Goal: Task Accomplishment & Management: Complete application form

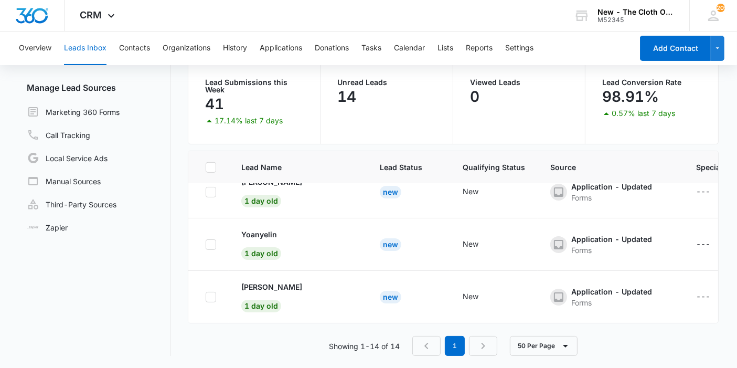
scroll to position [601, 0]
click at [292, 281] on p "[PERSON_NAME]" at bounding box center [271, 286] width 61 height 11
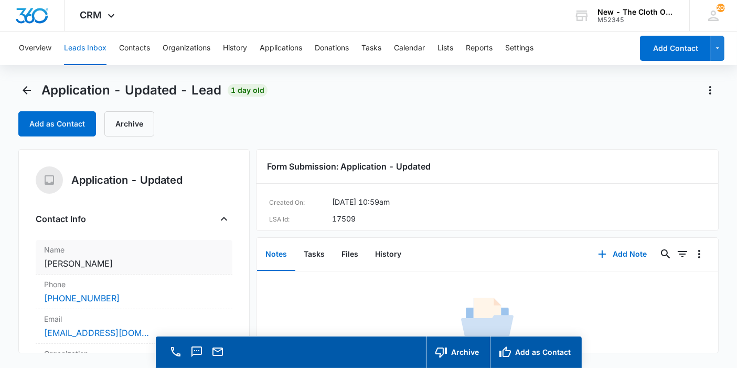
drag, startPoint x: 120, startPoint y: 261, endPoint x: 40, endPoint y: 257, distance: 79.3
click at [40, 257] on div "Name Cancel Save Changes Odalys Martinez" at bounding box center [134, 257] width 197 height 35
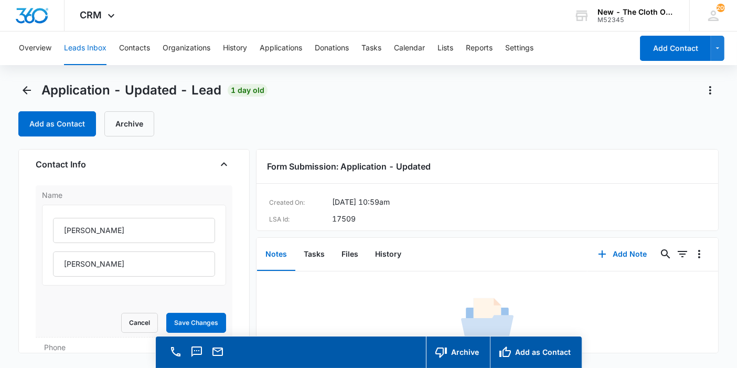
scroll to position [116, 0]
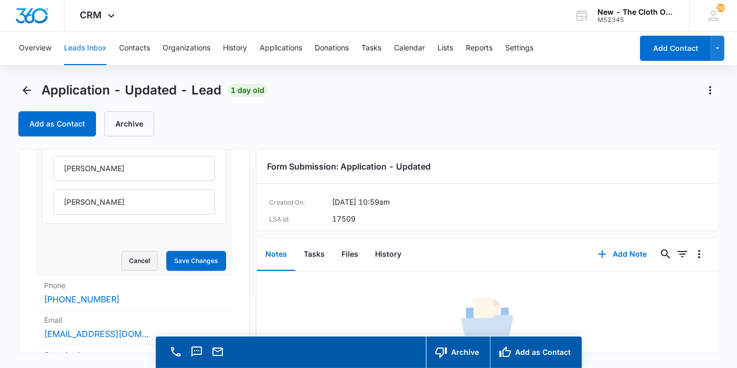
click at [132, 258] on button "Cancel" at bounding box center [139, 261] width 37 height 20
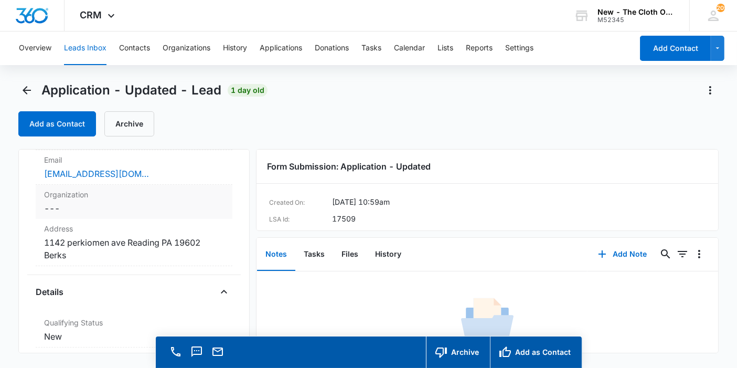
scroll to position [167, 0]
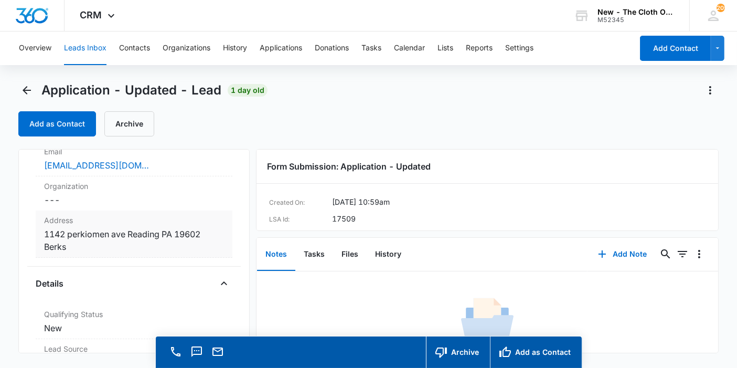
click at [135, 238] on dd "Cancel Save Changes 1142 perkiomen ave Reading PA 19602 Berks" at bounding box center [134, 240] width 180 height 25
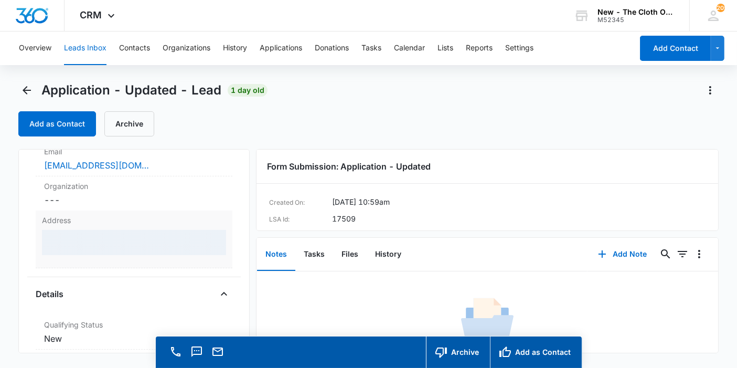
scroll to position [226, 0]
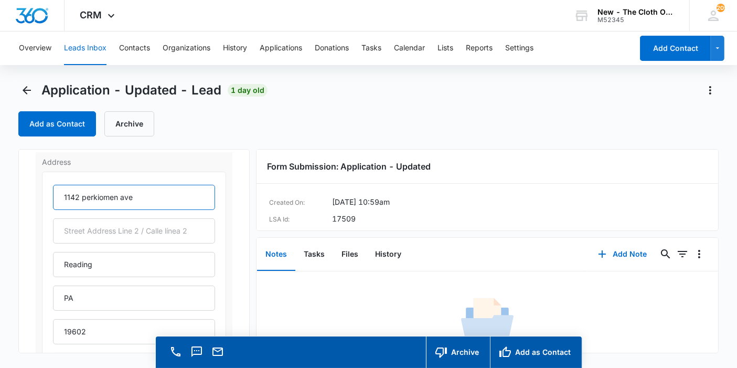
click at [87, 198] on input "1142 perkiomen ave" at bounding box center [134, 197] width 162 height 25
click at [125, 198] on input "1142 Perkiomen ave" at bounding box center [134, 197] width 162 height 25
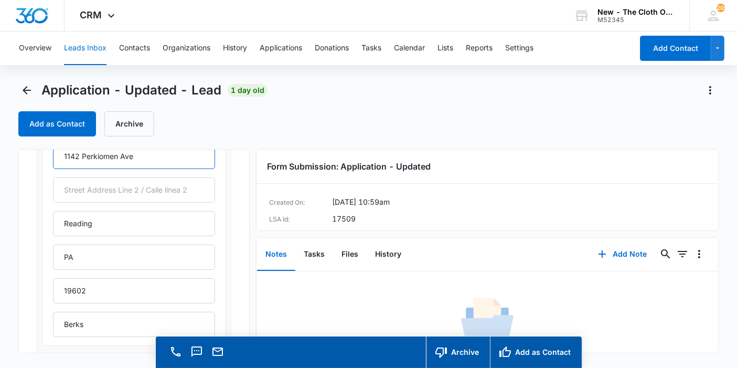
scroll to position [284, 0]
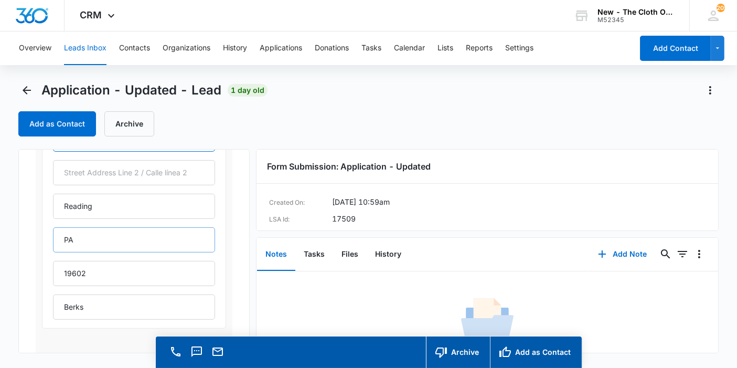
type input "1142 Perkiomen Ave"
click at [97, 231] on input "PA" at bounding box center [134, 239] width 162 height 25
type input "Pennsylvania"
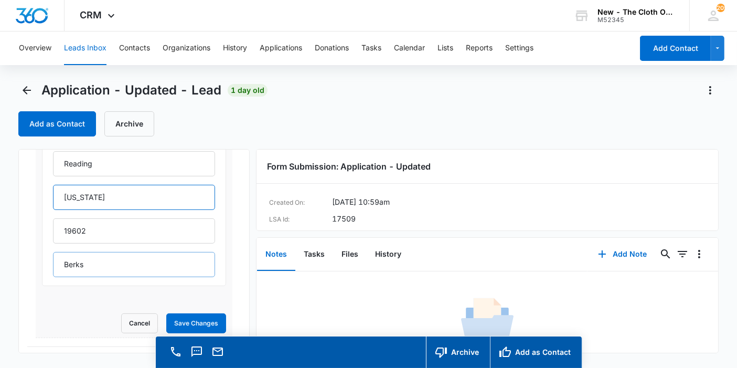
scroll to position [342, 0]
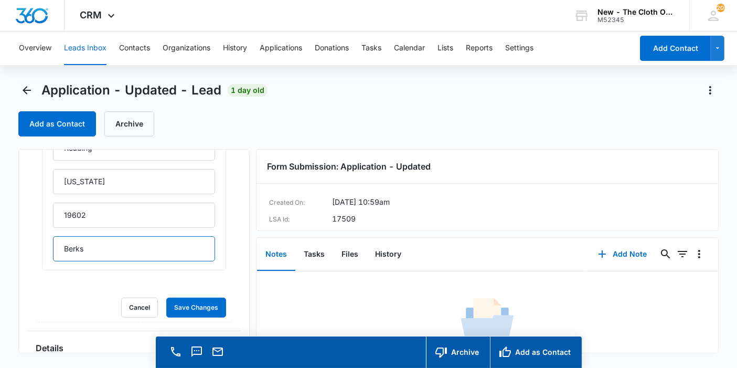
drag, startPoint x: 115, startPoint y: 242, endPoint x: 0, endPoint y: 264, distance: 117.5
click at [0, 264] on main "Application - Updated - Lead 1 day old Add as Contact Archive Application - Upd…" at bounding box center [368, 240] width 737 height 316
click at [166, 297] on button "Save Changes" at bounding box center [196, 307] width 60 height 20
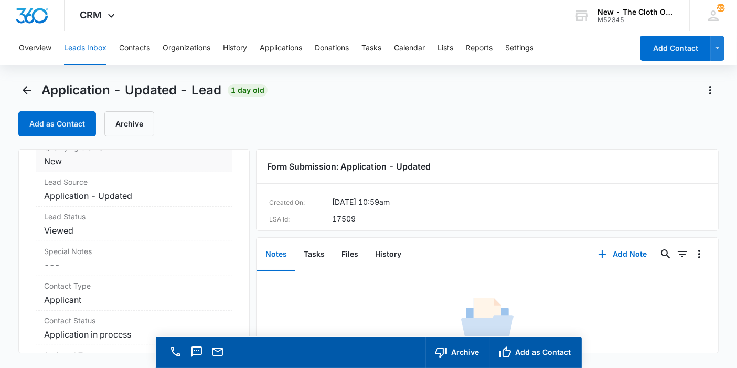
scroll to position [634, 0]
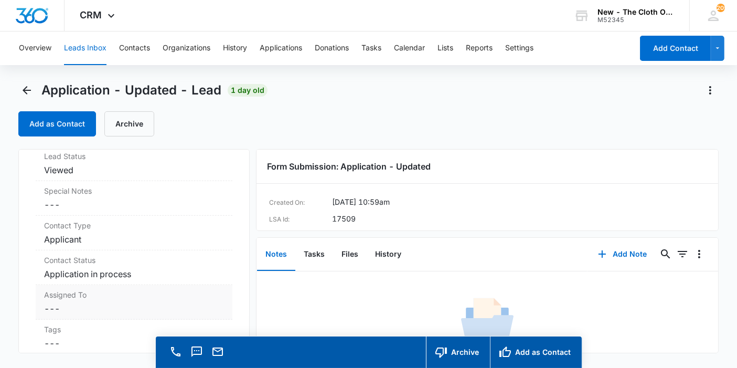
click at [61, 302] on dd "Cancel Save Changes ---" at bounding box center [134, 308] width 180 height 13
click at [62, 312] on div "Assigned To" at bounding box center [134, 317] width 184 height 26
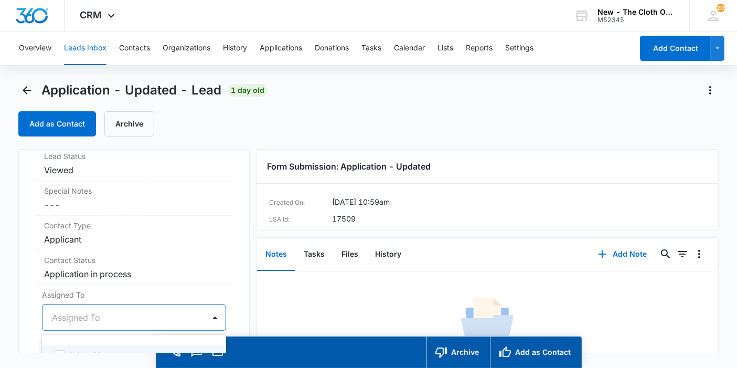
scroll to position [29, 0]
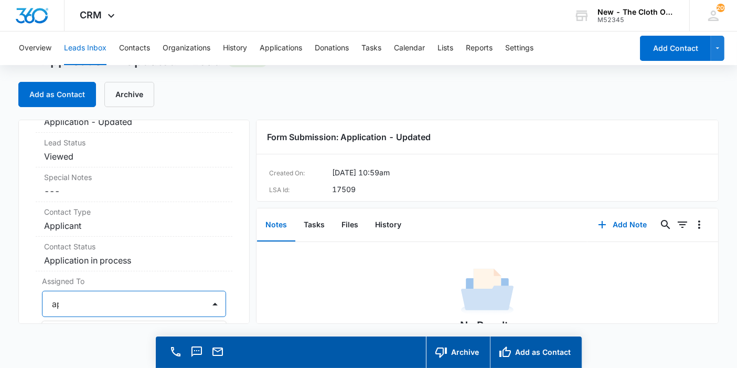
type input "appl"
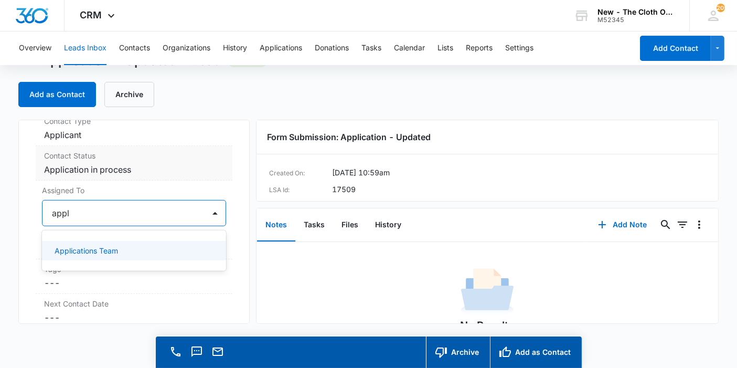
scroll to position [511, 0]
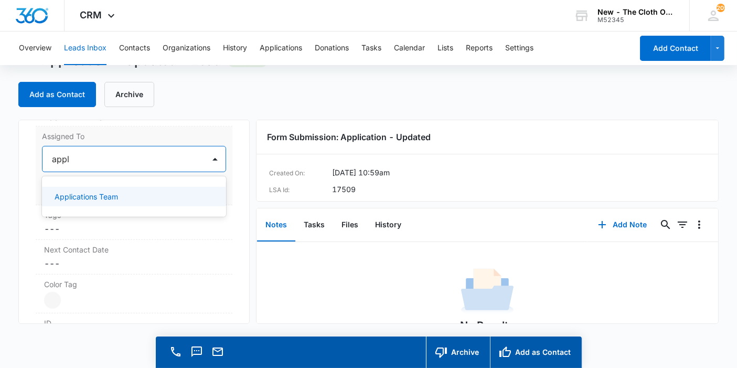
click at [97, 195] on div "Applications Team" at bounding box center [134, 197] width 184 height 24
click at [116, 202] on p "Applications Team" at bounding box center [86, 196] width 63 height 11
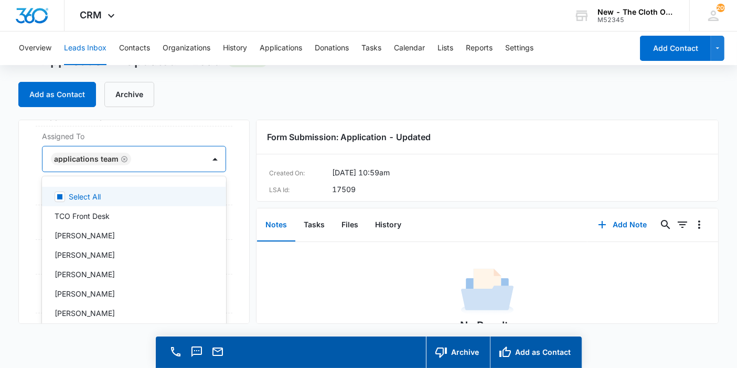
click at [230, 201] on div "Application - Updated Contact Info Name Cancel Save Changes Odalys Martinez Pho…" at bounding box center [133, 222] width 231 height 204
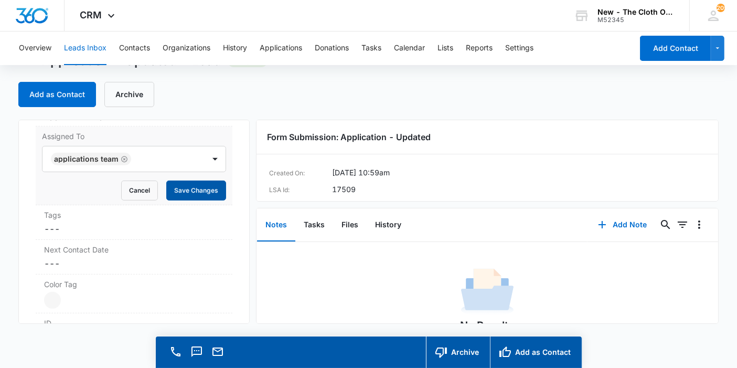
click at [214, 205] on div "Assigned To Applications Team Cancel Save Changes" at bounding box center [134, 165] width 197 height 79
click at [213, 200] on button "Save Changes" at bounding box center [196, 190] width 60 height 20
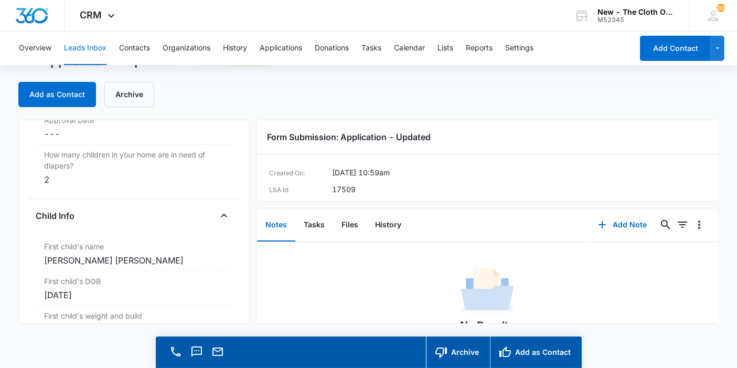
scroll to position [1211, 0]
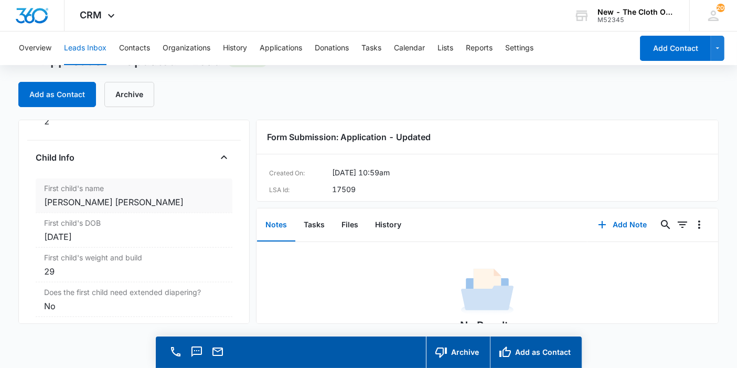
click at [185, 213] on div "First child's name Cancel Save Changes José Gael Martínez interiano" at bounding box center [134, 195] width 197 height 35
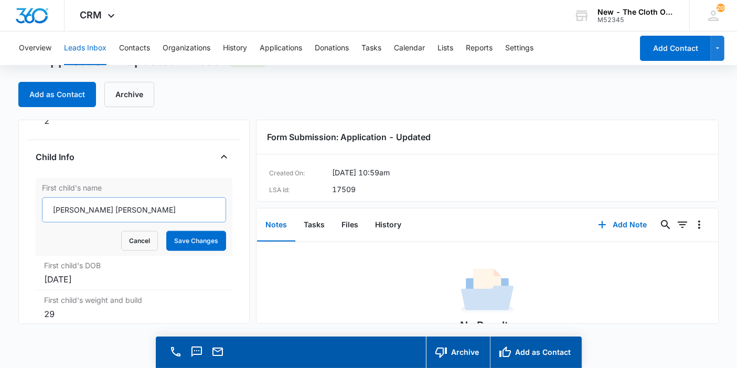
scroll to position [1167, 0]
click at [123, 218] on input "José Gael Martínez interiano" at bounding box center [134, 210] width 184 height 25
type input "José Gael Martínez Interiano"
click at [167, 248] on button "Save Changes" at bounding box center [196, 241] width 60 height 20
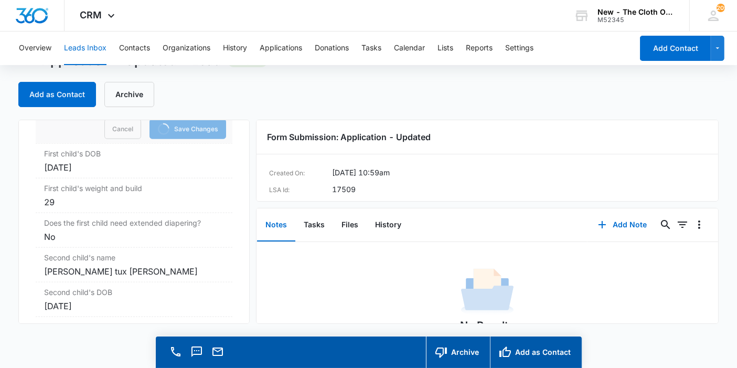
scroll to position [1283, 0]
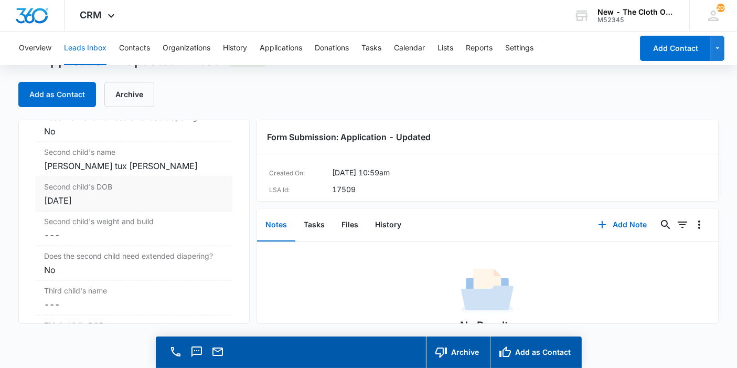
click at [156, 192] on label "Second child's DOB" at bounding box center [134, 186] width 180 height 11
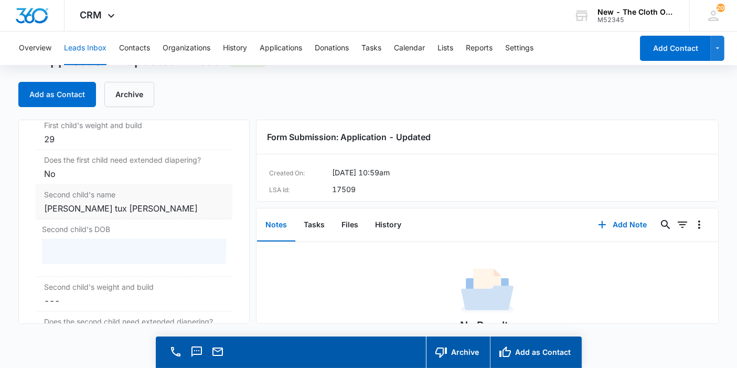
scroll to position [1298, 0]
click at [152, 215] on div "Eithan Giovanni tux martinez" at bounding box center [134, 208] width 180 height 13
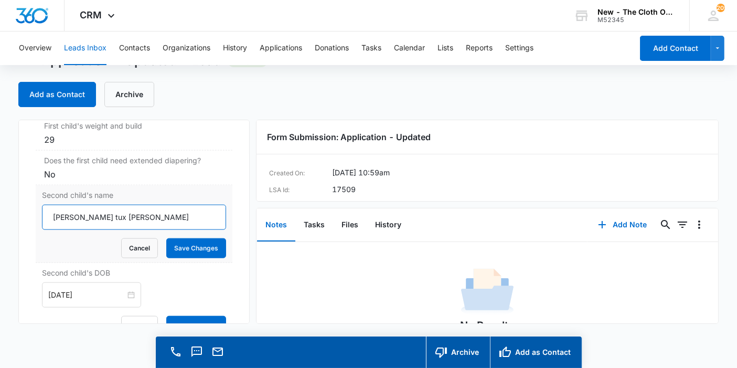
click at [110, 227] on input "Eithan Giovanni tux martinez" at bounding box center [134, 217] width 184 height 25
click at [129, 226] on input "Eithan Giovanni Tux martinez" at bounding box center [134, 217] width 184 height 25
type input "Eithan Giovanni Tux Martinez"
click at [180, 254] on button "Save Changes" at bounding box center [196, 248] width 60 height 20
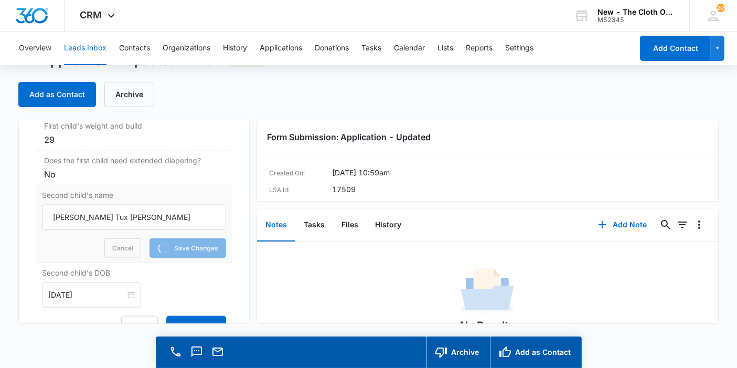
scroll to position [1357, 0]
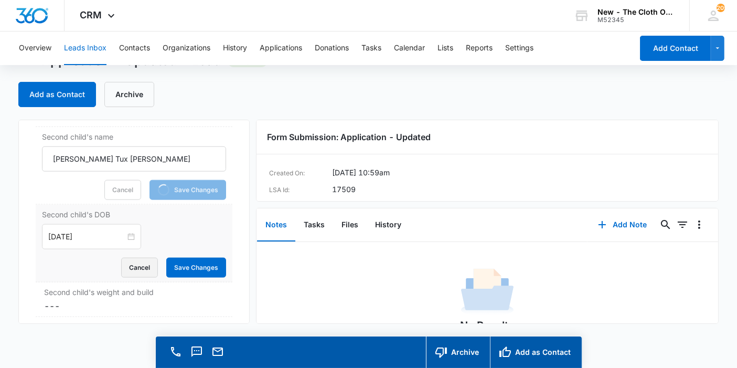
click at [145, 272] on button "Cancel" at bounding box center [139, 268] width 37 height 20
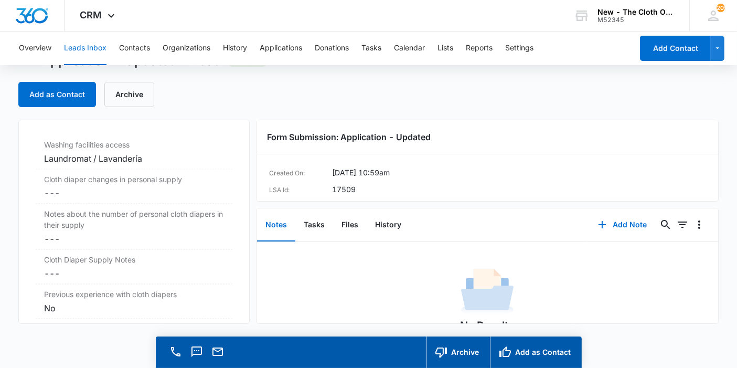
scroll to position [1664, 0]
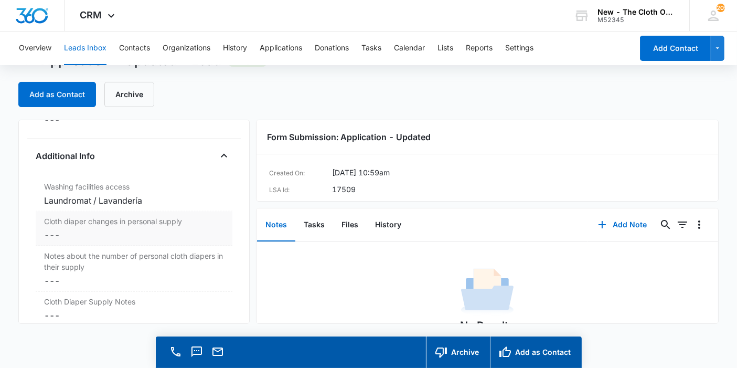
click at [86, 241] on dd "Cancel Save Changes ---" at bounding box center [134, 235] width 180 height 13
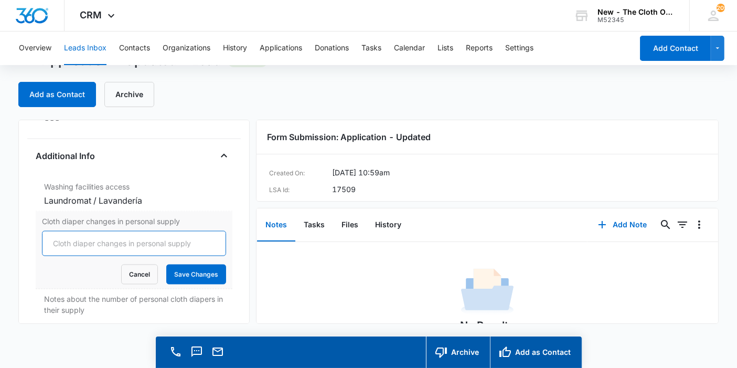
click at [86, 247] on input "Cloth diaper changes in personal supply" at bounding box center [134, 243] width 184 height 25
type input "0"
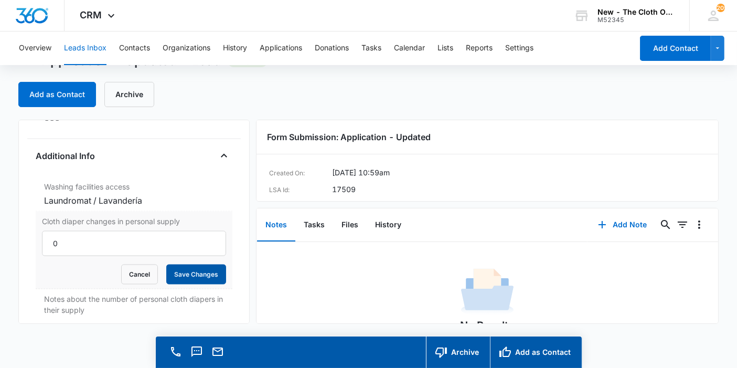
click at [180, 277] on button "Save Changes" at bounding box center [196, 274] width 60 height 20
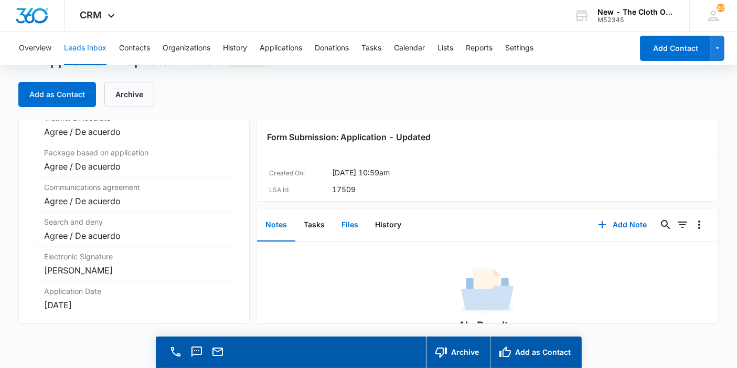
scroll to position [2204, 0]
click at [339, 230] on button "Files" at bounding box center [350, 225] width 34 height 33
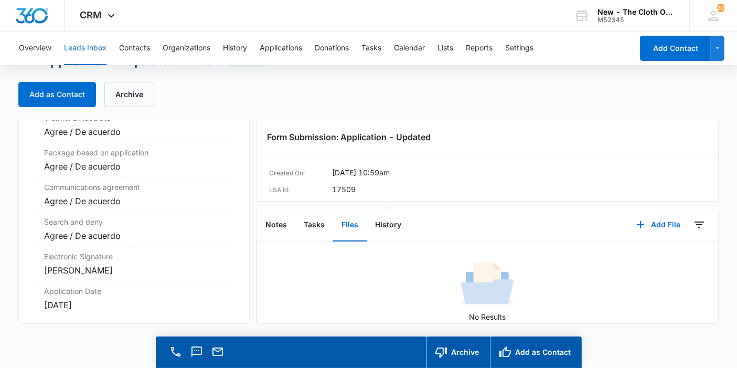
scroll to position [58, 0]
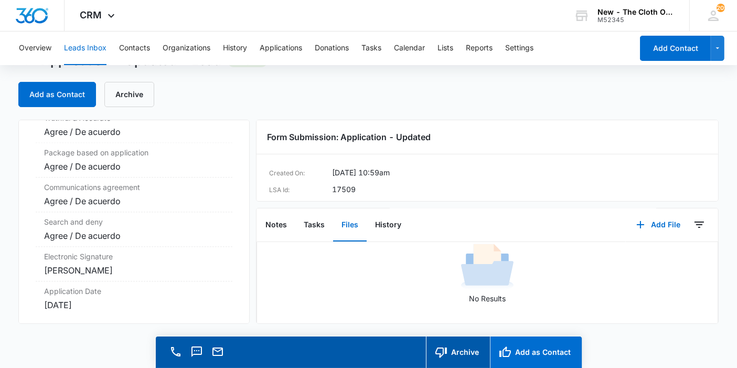
click at [524, 350] on button "Add as Contact" at bounding box center [536, 351] width 92 height 31
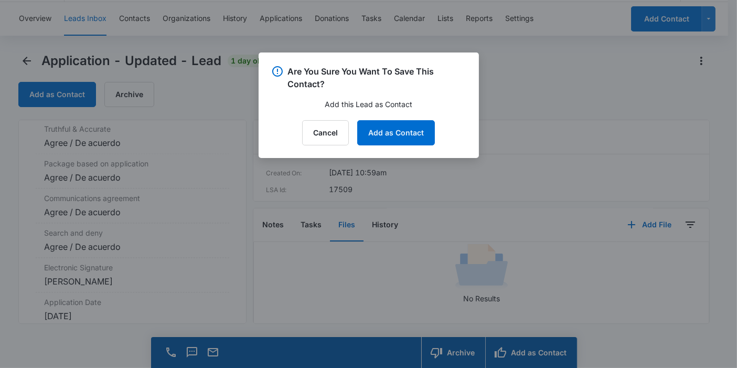
scroll to position [2215, 0]
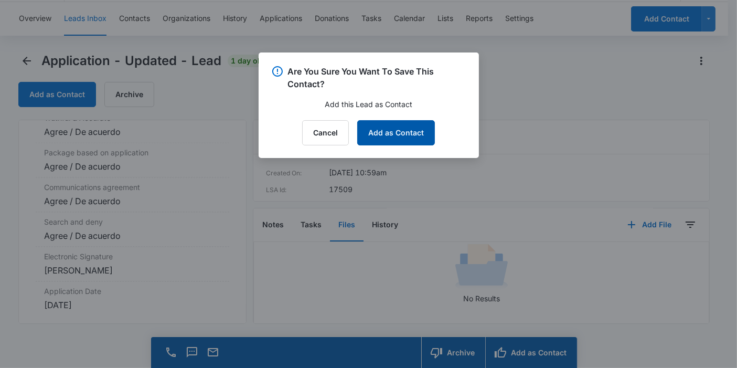
click at [407, 144] on button "Add as Contact" at bounding box center [396, 132] width 78 height 25
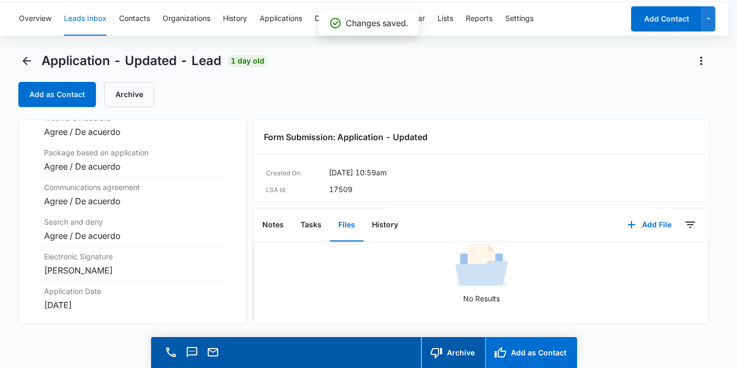
scroll to position [2204, 0]
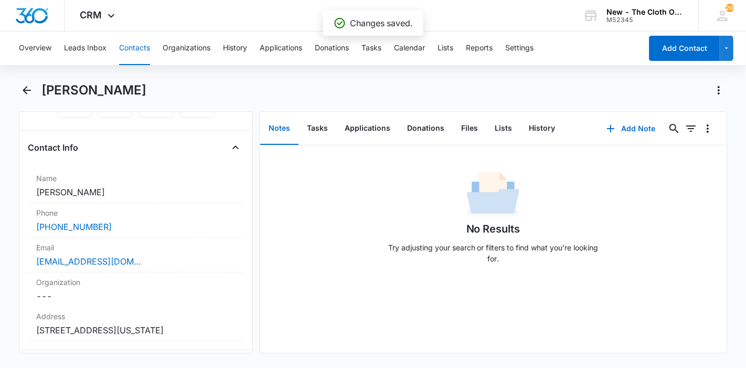
scroll to position [175, 0]
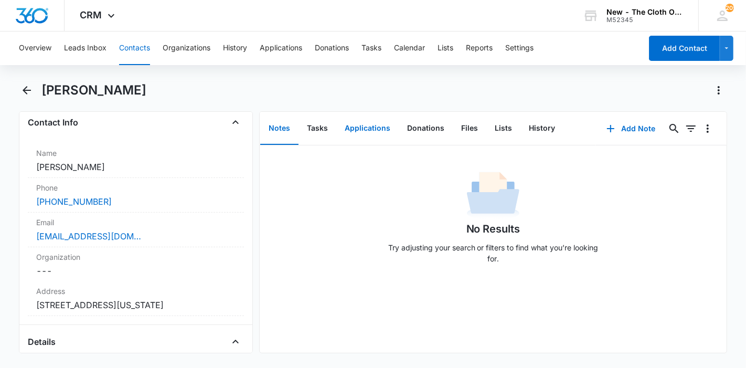
click at [385, 132] on button "Applications" at bounding box center [367, 128] width 62 height 33
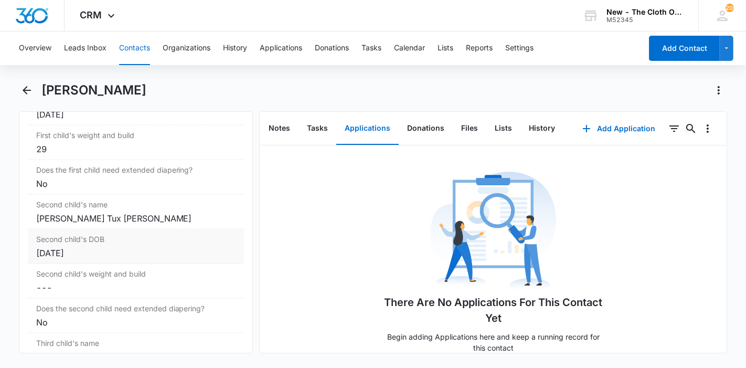
scroll to position [1282, 0]
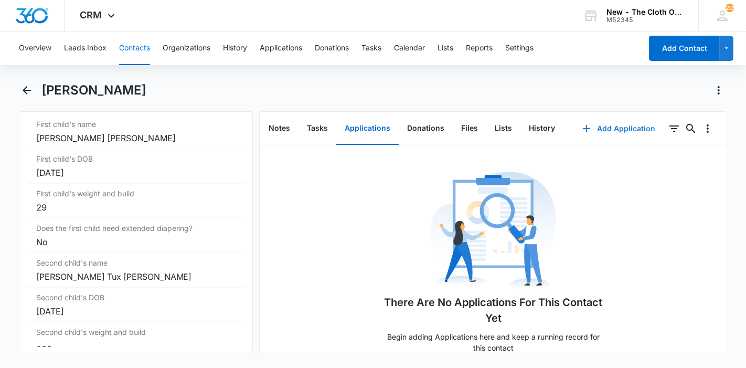
click at [605, 131] on button "Add Application" at bounding box center [619, 128] width 94 height 25
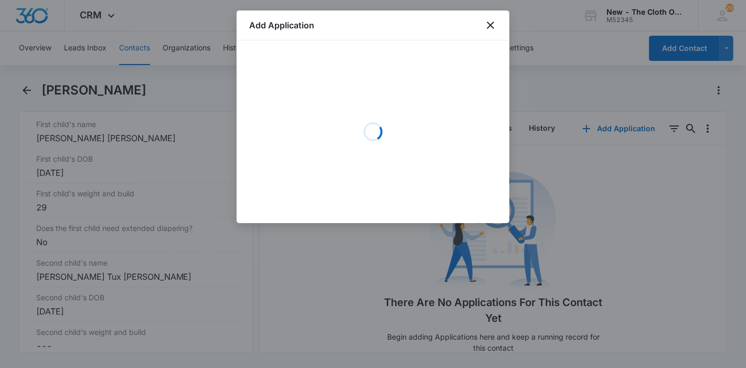
click at [307, 115] on div "Loading" at bounding box center [373, 131] width 248 height 157
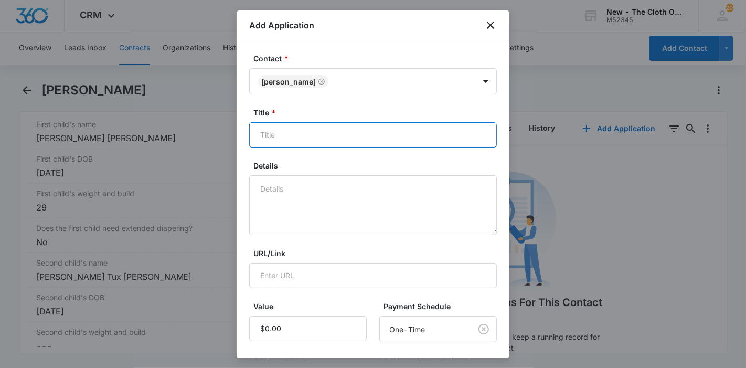
click at [267, 135] on input "Title *" at bounding box center [373, 134] width 248 height 25
paste input "[PERSON_NAME]"
type input "Applicant - Odalys Martinez"
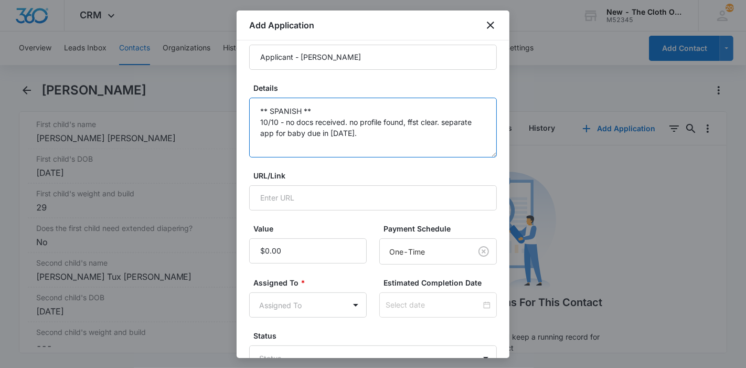
scroll to position [150, 0]
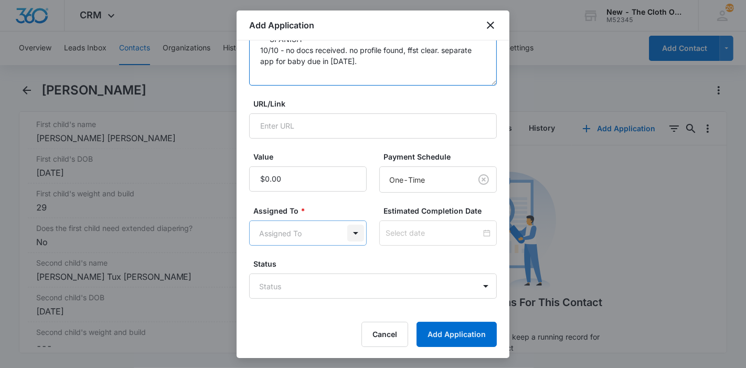
type textarea "** SPANISH ** 10/10 - no docs received. no profile found, ffst clear. separate …"
click at [347, 234] on body "CRM Apps Reputation Forms CRM Email Ads Intelligence Brand Settings AI Assistan…" at bounding box center [373, 184] width 746 height 368
type input "app"
click at [330, 264] on div "Applications Team" at bounding box center [305, 268] width 86 height 11
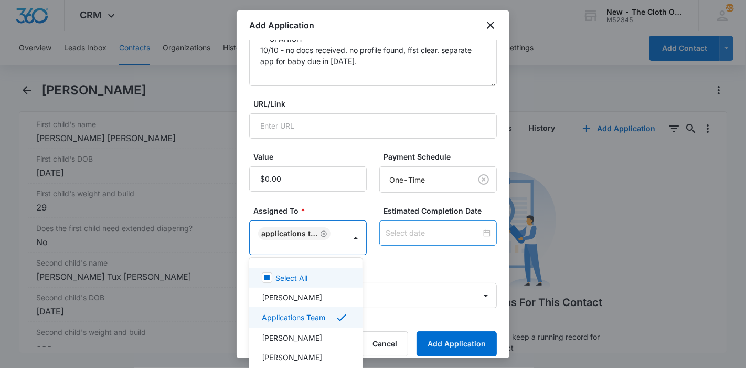
click at [403, 228] on div at bounding box center [373, 184] width 746 height 368
click at [403, 228] on input at bounding box center [433, 233] width 95 height 12
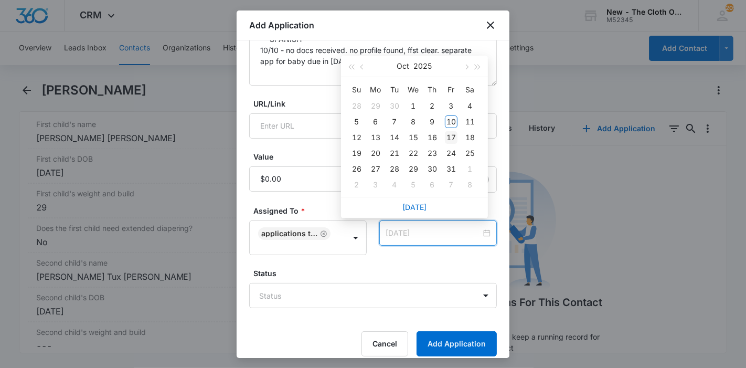
click at [451, 134] on div "17" at bounding box center [451, 137] width 13 height 13
type input "Oct 18, 2025"
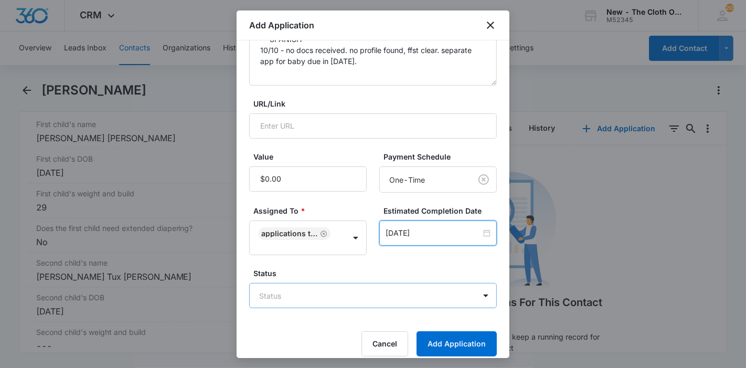
click at [387, 284] on body "CRM Apps Reputation Forms CRM Email Ads Intelligence Brand Settings AI Assistan…" at bounding box center [373, 184] width 746 height 368
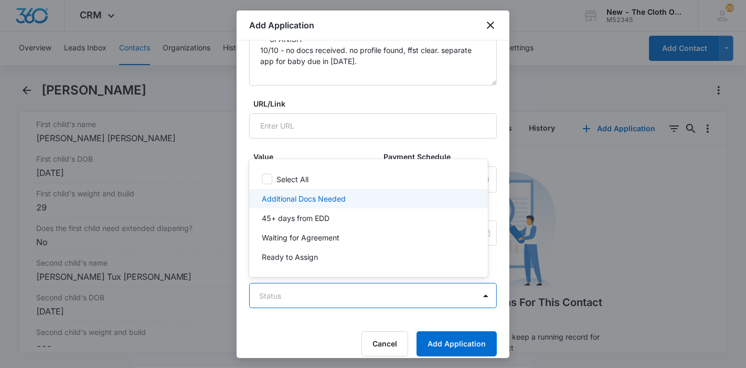
click at [370, 201] on div "Additional Docs Needed" at bounding box center [367, 198] width 211 height 11
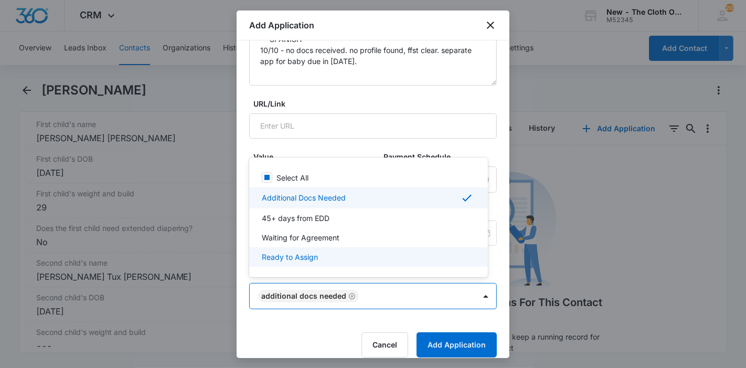
click at [438, 338] on div at bounding box center [373, 184] width 746 height 368
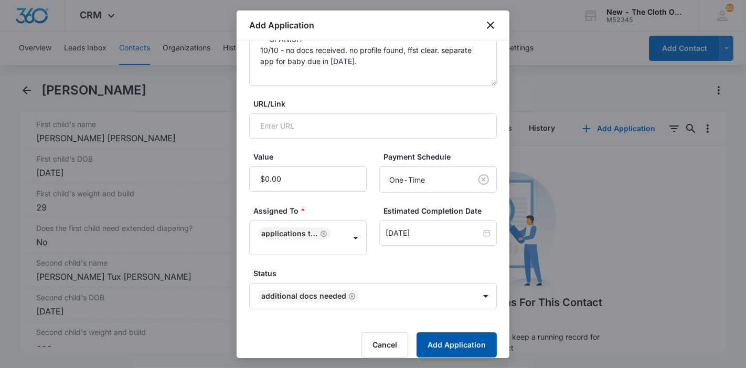
click at [438, 340] on button "Add Application" at bounding box center [457, 344] width 80 height 25
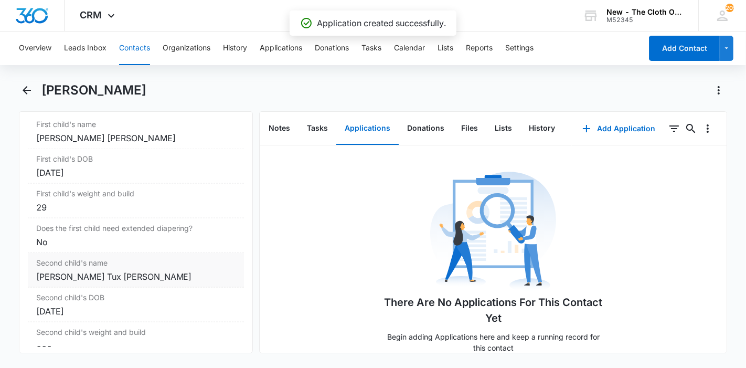
click at [114, 283] on div "Eithan Giovanni Tux Martinez" at bounding box center [135, 276] width 199 height 13
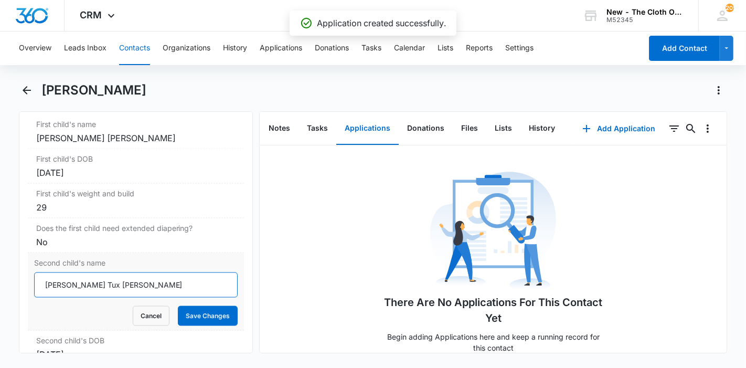
click at [43, 297] on input "Eithan Giovanni Tux Martinez" at bounding box center [136, 284] width 204 height 25
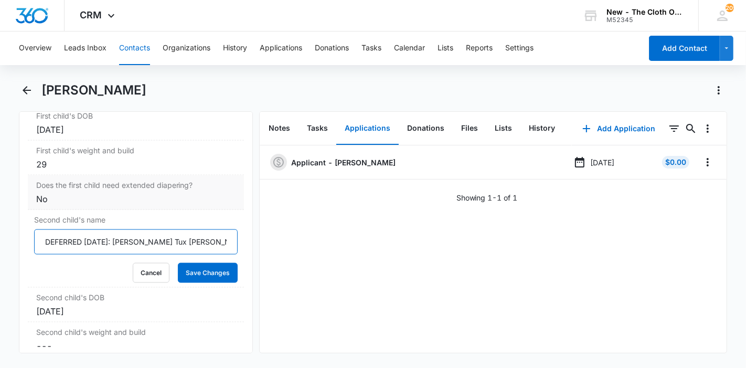
scroll to position [1340, 0]
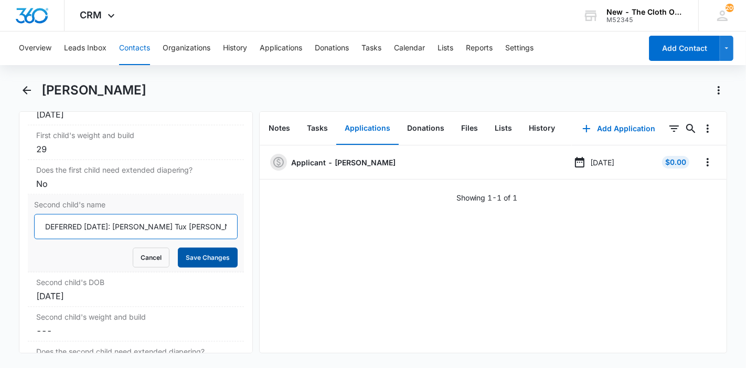
type input "DEFERRED 10/10/2025: Eithan Giovanni Tux Martinez"
click at [186, 268] on button "Save Changes" at bounding box center [208, 258] width 60 height 20
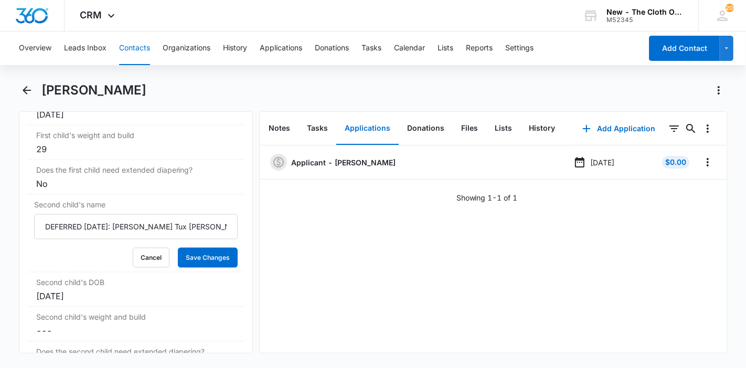
drag, startPoint x: 142, startPoint y: 90, endPoint x: 46, endPoint y: 92, distance: 96.0
click at [46, 92] on div "[PERSON_NAME]" at bounding box center [384, 90] width 686 height 17
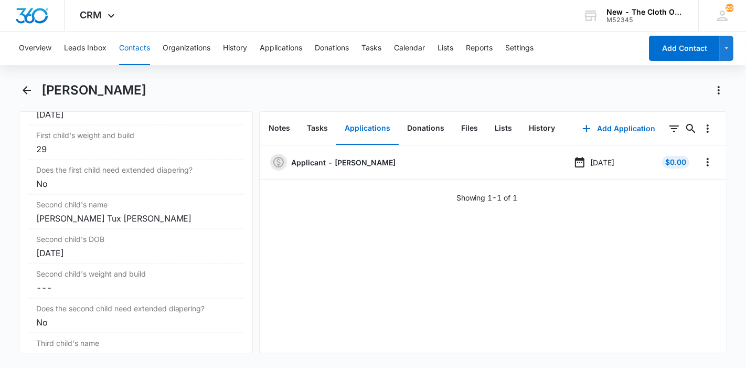
copy h1 "[PERSON_NAME]"
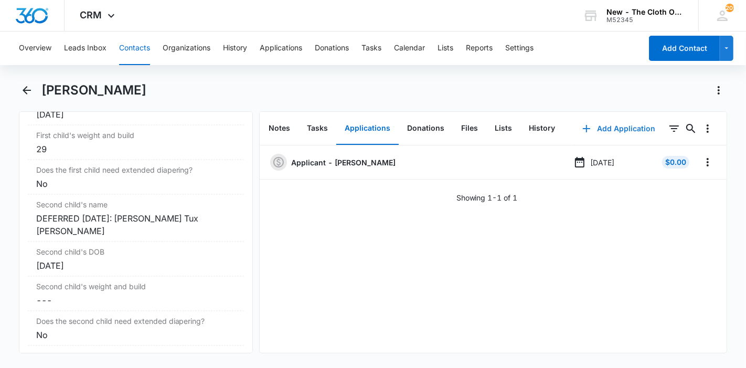
click at [602, 122] on button "Add Application" at bounding box center [619, 128] width 94 height 25
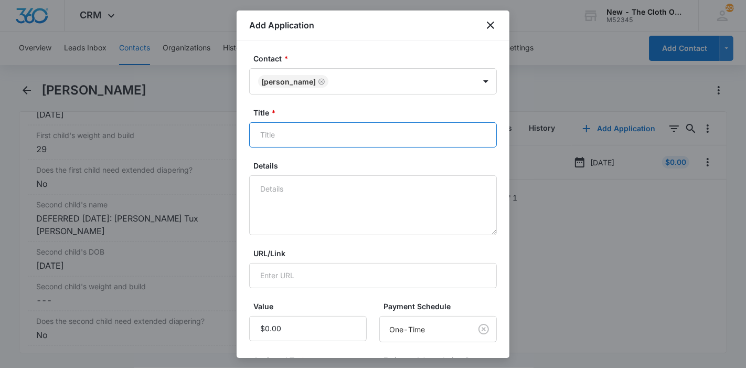
click at [424, 130] on input "Title *" at bounding box center [373, 134] width 248 height 25
paste input "[PERSON_NAME]"
type input "EDD 01/11/2026 - Applicant - Odalys Martinez"
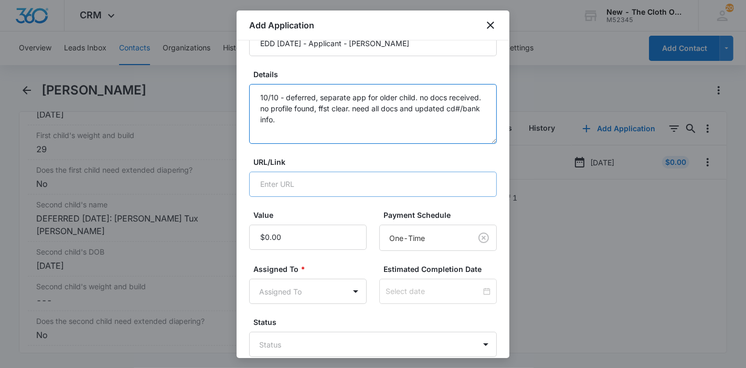
scroll to position [150, 0]
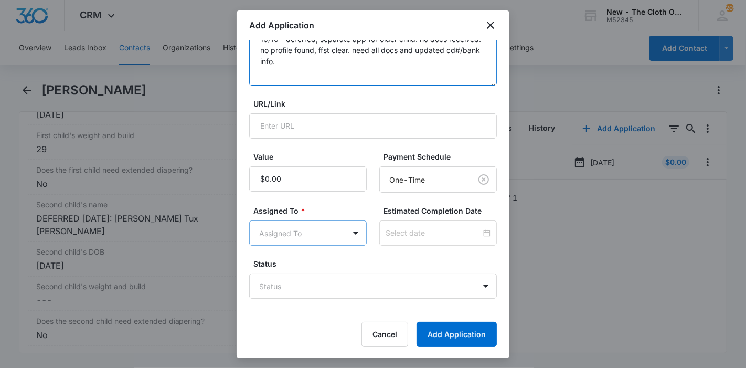
type textarea "10/10 - deferred, separate app for older child. no docs received. no profile fo…"
click at [339, 224] on body "CRM Apps Reputation Forms CRM Email Ads Intelligence Brand Settings AI Assistan…" at bounding box center [373, 184] width 746 height 368
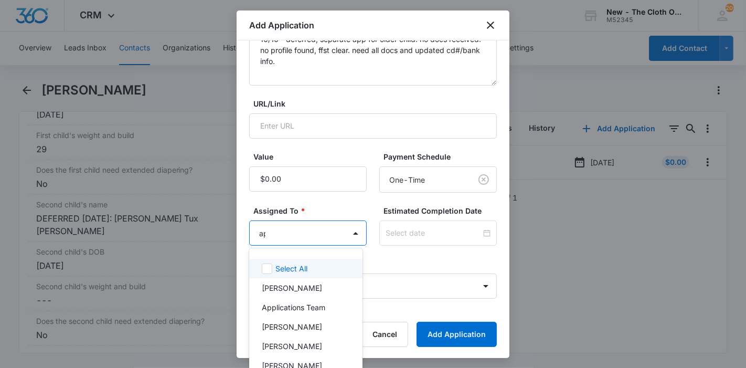
type input "app"
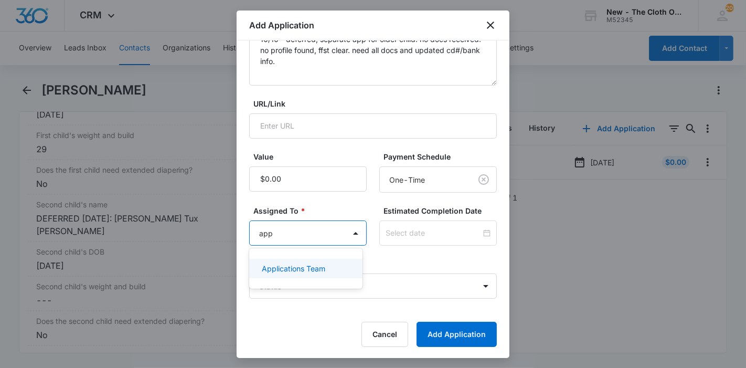
click at [322, 266] on p "Applications Team" at bounding box center [293, 268] width 63 height 11
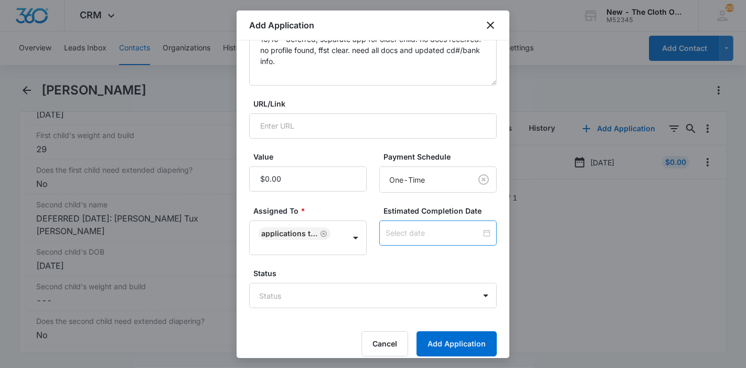
click at [396, 220] on div at bounding box center [438, 232] width 118 height 25
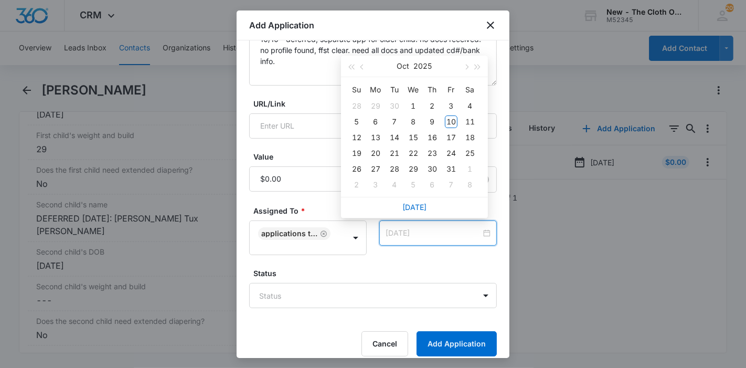
type input "Oct 3, 2025"
click at [468, 68] on button "button" at bounding box center [466, 66] width 12 height 21
click at [432, 164] on div "27" at bounding box center [432, 169] width 13 height 13
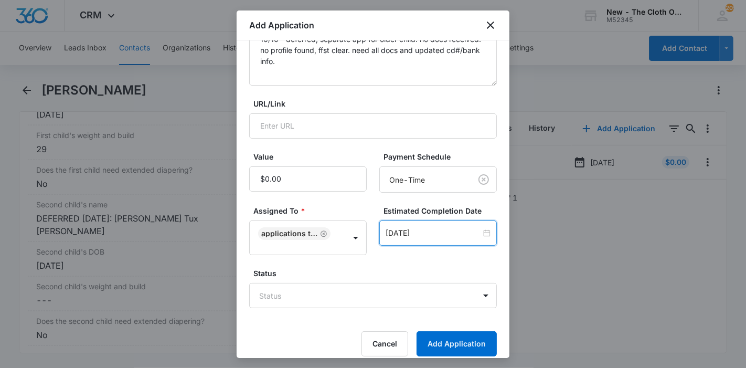
click at [419, 245] on div "Estimated Completion Date Nov 28, 2025 Nov 2025 Su Mo Tu We Th Fr Sa 26 27 28 2…" at bounding box center [438, 230] width 118 height 50
click at [419, 236] on input "Nov 28, 2025" at bounding box center [433, 233] width 95 height 12
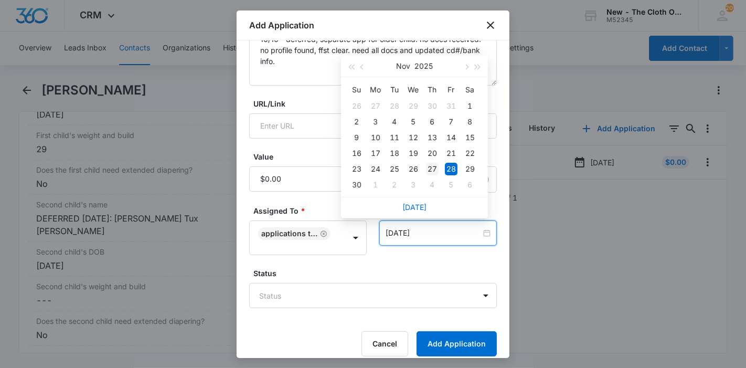
type input "Nov 27, 2025"
click at [433, 165] on div "27" at bounding box center [432, 169] width 13 height 13
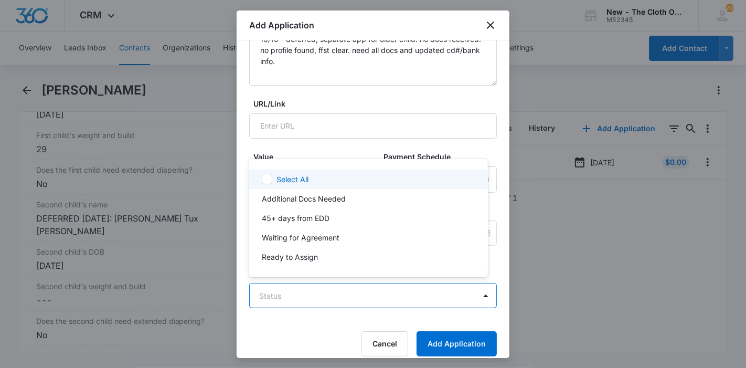
click at [375, 293] on body "CRM Apps Reputation Forms CRM Email Ads Intelligence Brand Settings AI Assistan…" at bounding box center [373, 184] width 746 height 368
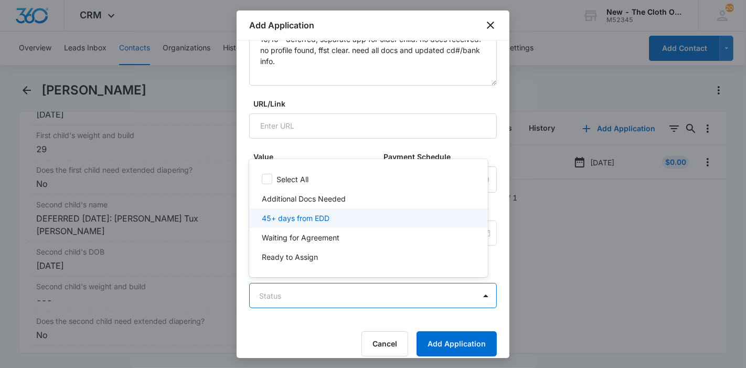
click at [348, 218] on div "45+ days from EDD" at bounding box center [367, 217] width 211 height 11
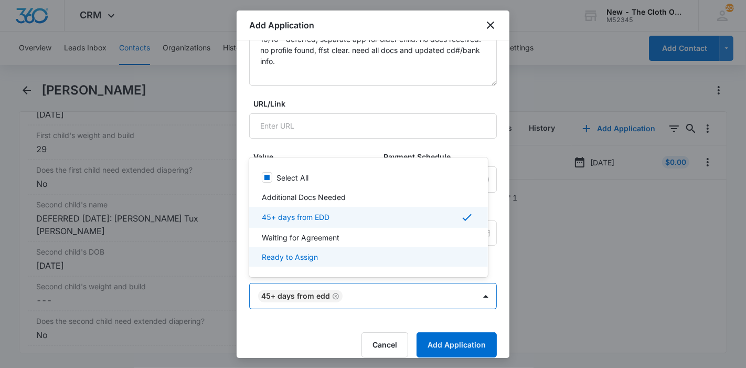
click at [455, 343] on div at bounding box center [373, 184] width 746 height 368
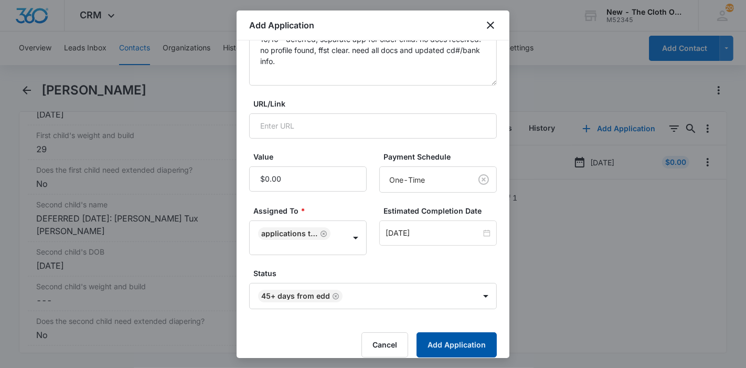
click at [455, 343] on button "Add Application" at bounding box center [457, 344] width 80 height 25
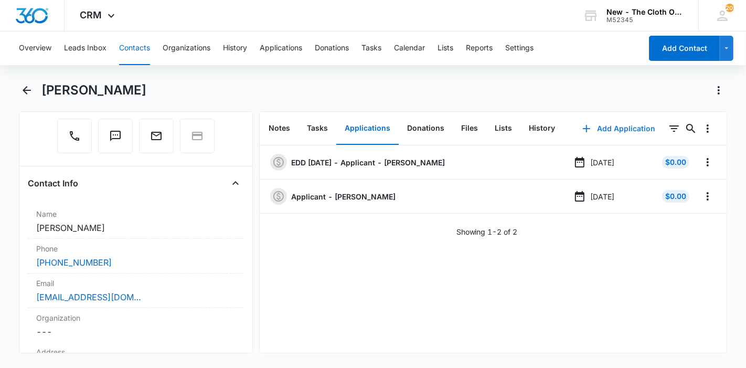
scroll to position [116, 0]
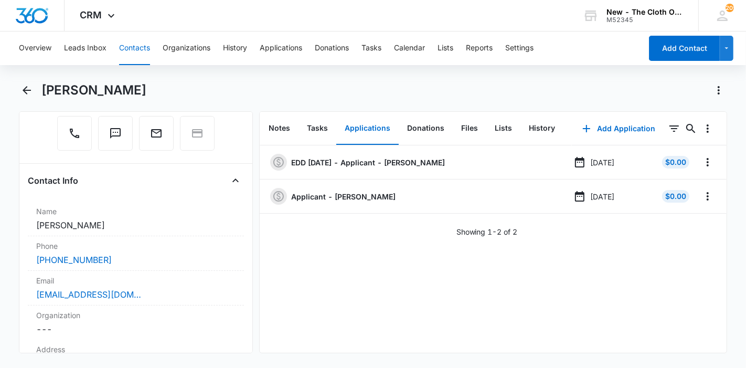
drag, startPoint x: 145, startPoint y: 87, endPoint x: 45, endPoint y: 88, distance: 100.7
click at [45, 88] on div "[PERSON_NAME]" at bounding box center [384, 90] width 686 height 17
copy h1 "[PERSON_NAME]"
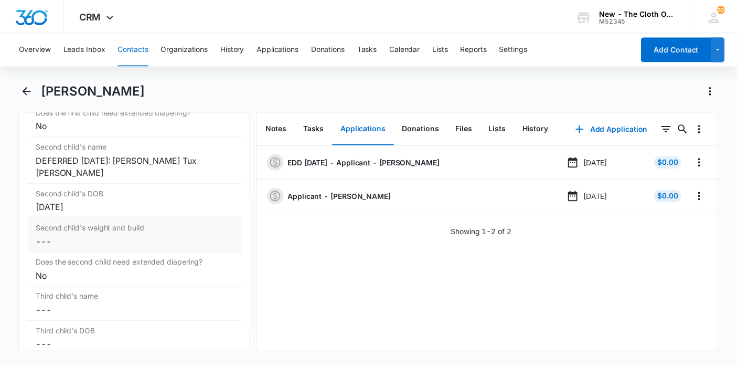
scroll to position [1282, 0]
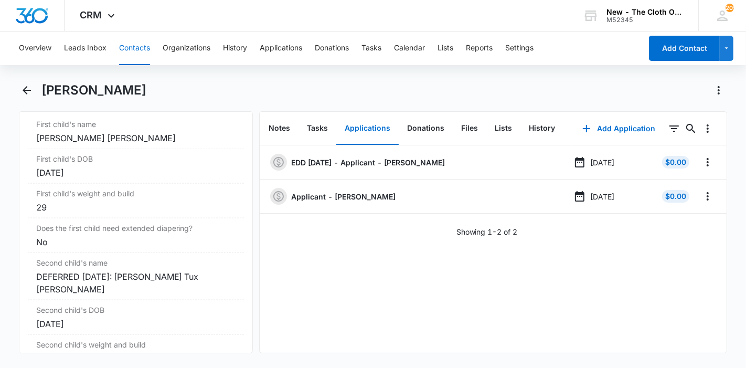
click at [62, 49] on div "Overview Leads Inbox Contacts Organizations History Applications Donations Task…" at bounding box center [327, 48] width 629 height 34
click at [69, 49] on button "Leads Inbox" at bounding box center [85, 48] width 42 height 34
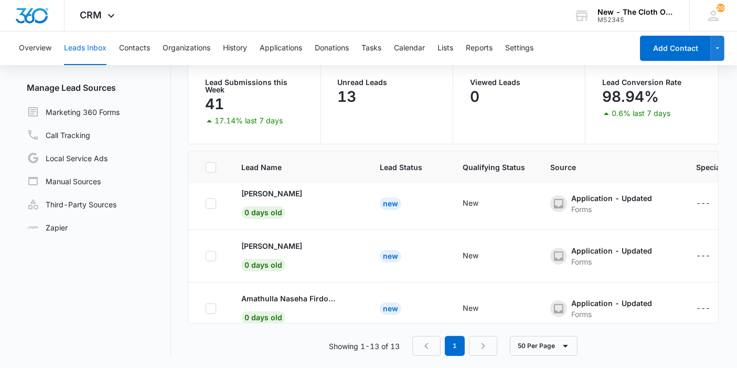
scroll to position [548, 0]
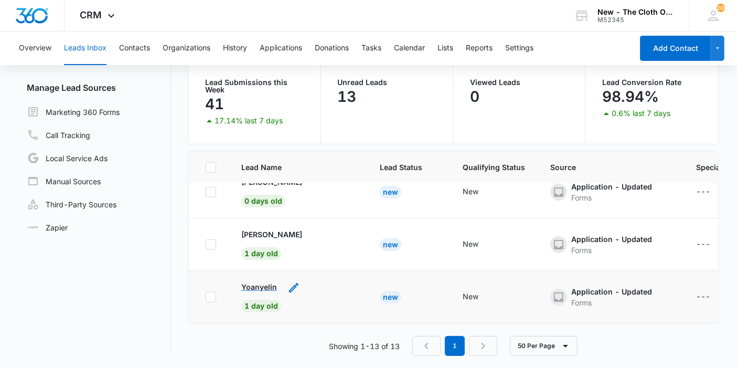
click at [254, 281] on p "Yoanyelin" at bounding box center [259, 286] width 36 height 11
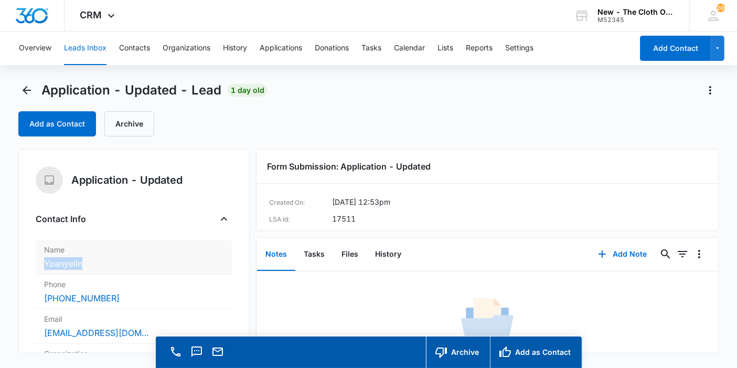
copy dd "Yoanyelin"
drag, startPoint x: 77, startPoint y: 269, endPoint x: 46, endPoint y: 264, distance: 31.3
click at [46, 264] on dd "Cancel Save Changes Yoanyelin" at bounding box center [134, 263] width 180 height 13
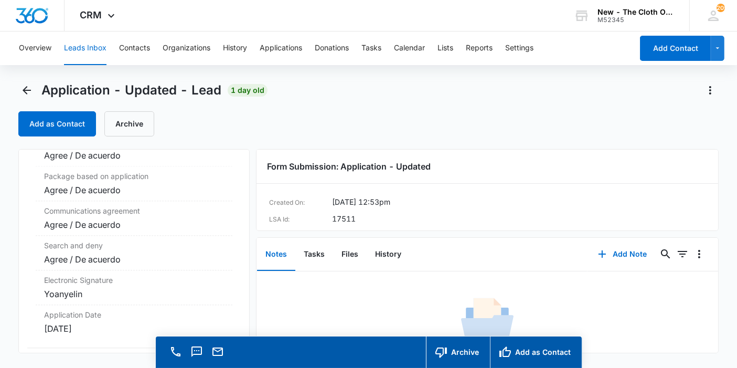
scroll to position [2309, 0]
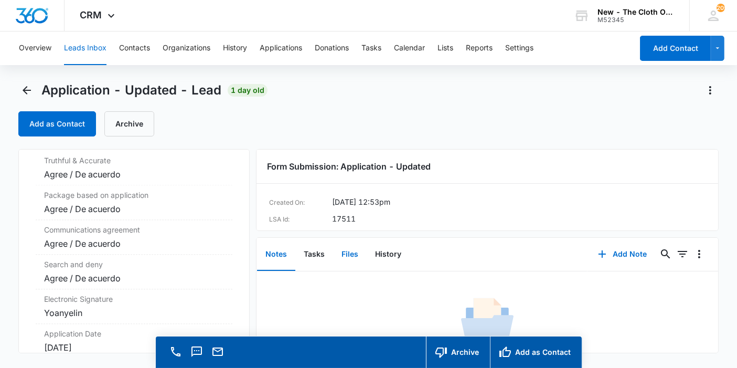
click at [340, 256] on button "Files" at bounding box center [350, 254] width 34 height 33
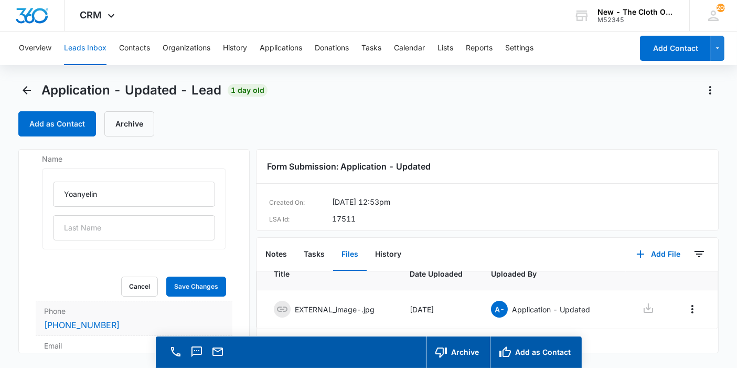
scroll to position [116, 0]
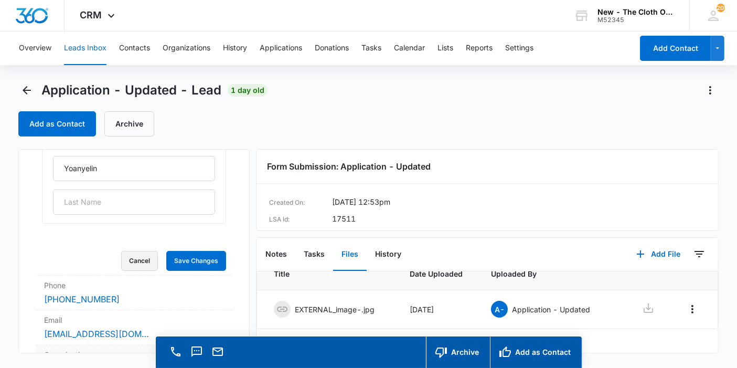
click at [133, 258] on button "Cancel" at bounding box center [139, 261] width 37 height 20
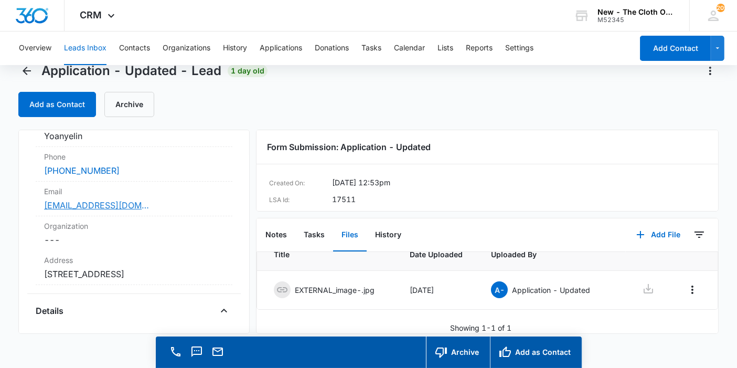
scroll to position [29, 0]
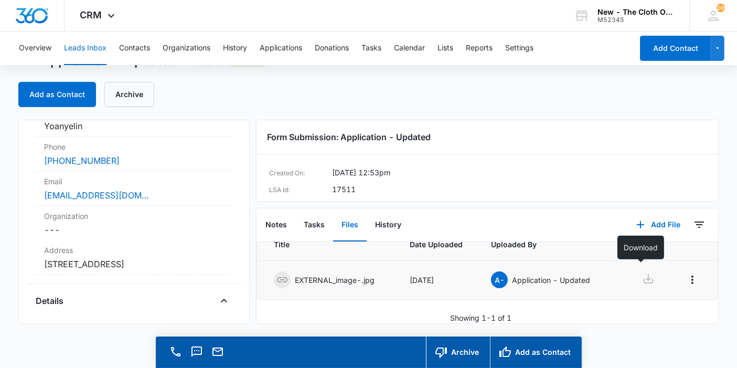
click at [642, 272] on icon at bounding box center [648, 278] width 13 height 13
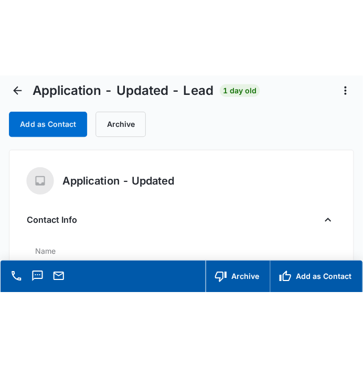
scroll to position [0, 0]
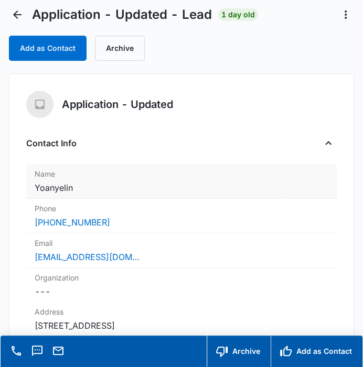
click at [167, 188] on dd "Cancel Save Changes Yoanyelin" at bounding box center [181, 188] width 293 height 13
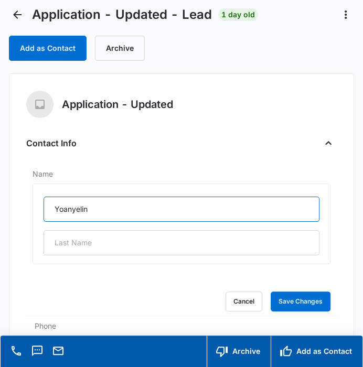
drag, startPoint x: 122, startPoint y: 201, endPoint x: 25, endPoint y: 207, distance: 96.7
paste input "hanyelis del Carme"
type input "Yohanyelis del [PERSON_NAME]"
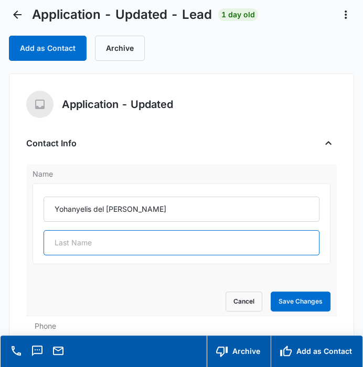
click at [184, 247] on input "text" at bounding box center [181, 242] width 275 height 25
paste input "[PERSON_NAME]"
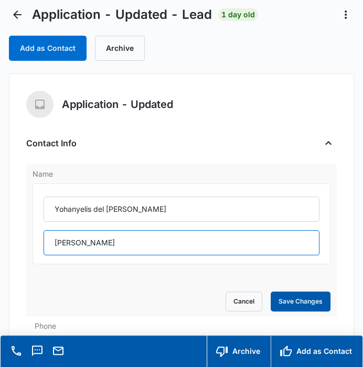
type input "[PERSON_NAME]"
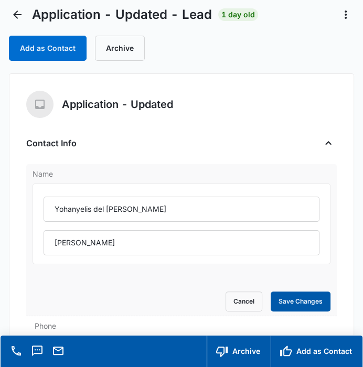
click at [292, 297] on button "Save Changes" at bounding box center [301, 302] width 60 height 20
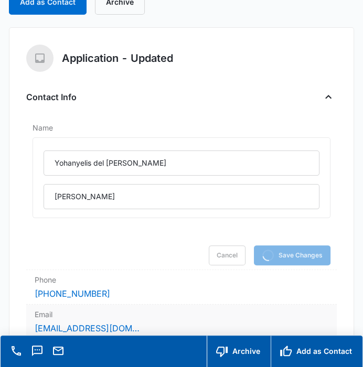
scroll to position [154, 0]
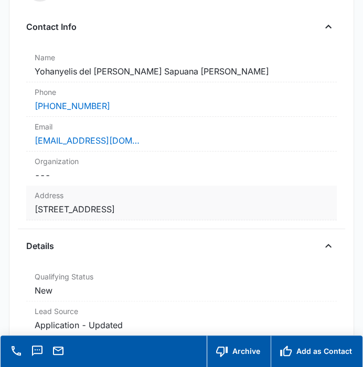
click at [258, 205] on dd "Cancel Save Changes 1201 CEDAR LANE RD APT B23 Apt B23 GREENVILLE SC 29617 Esta…" at bounding box center [181, 209] width 293 height 13
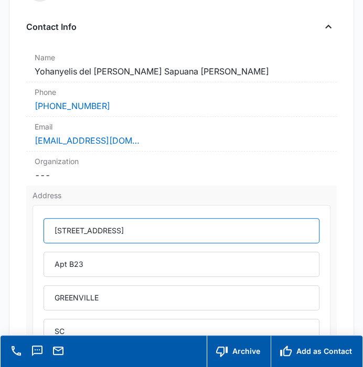
drag, startPoint x: 180, startPoint y: 227, endPoint x: 40, endPoint y: 224, distance: 140.1
click at [40, 224] on div "1201 CEDAR LANE RD APT B23 Apt B23 GREENVILLE SC 29617 Estados Unidos" at bounding box center [181, 312] width 297 height 215
paste input "edar Lane Road"
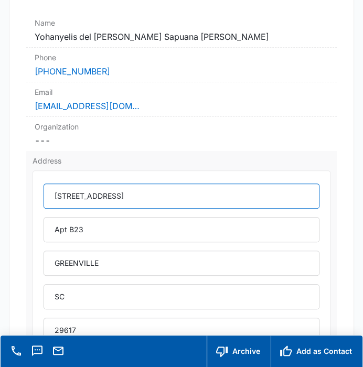
scroll to position [212, 0]
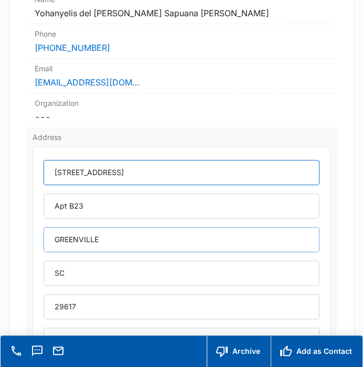
type input "[STREET_ADDRESS]"
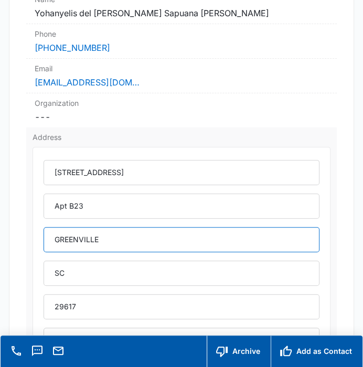
click at [125, 235] on input "GREENVILLE" at bounding box center [181, 239] width 275 height 25
type input "[GEOGRAPHIC_DATA]"
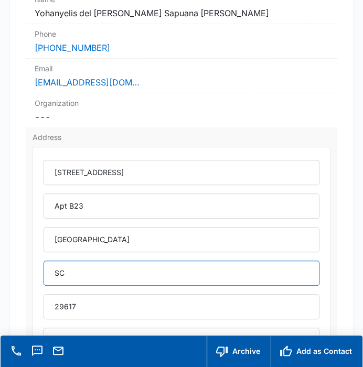
click at [121, 279] on input "SC" at bounding box center [181, 273] width 275 height 25
type input "[US_STATE]"
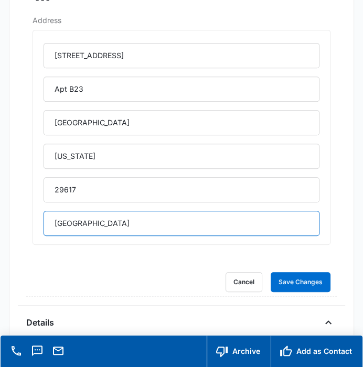
drag, startPoint x: 125, startPoint y: 230, endPoint x: -1, endPoint y: 227, distance: 125.9
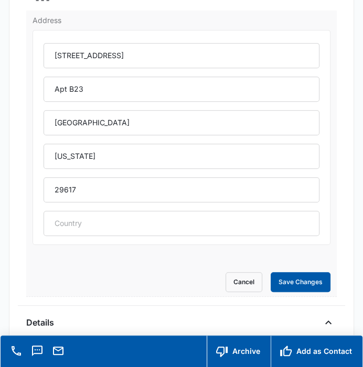
click at [271, 278] on button "Save Changes" at bounding box center [301, 282] width 60 height 20
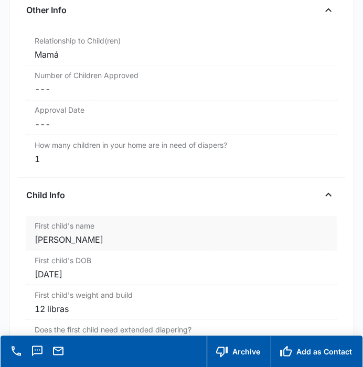
scroll to position [1127, 0]
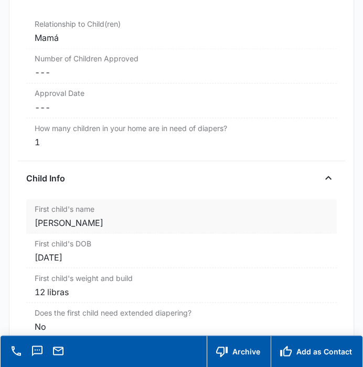
click at [137, 218] on div "Diego, Isaias" at bounding box center [181, 222] width 293 height 13
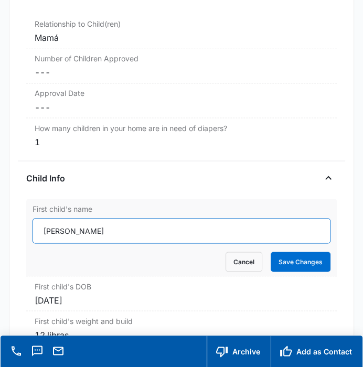
click at [67, 229] on input "Diego, Isaias" at bounding box center [181, 230] width 297 height 25
type input "[PERSON_NAME]"
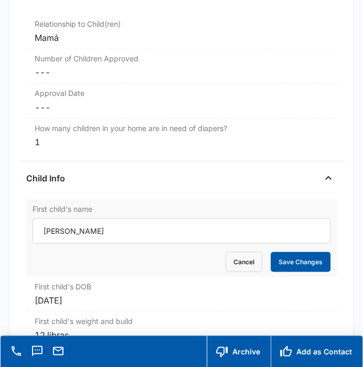
click at [289, 263] on button "Save Changes" at bounding box center [301, 262] width 60 height 20
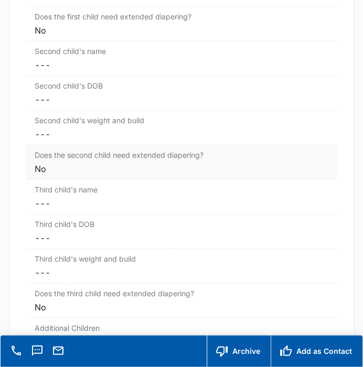
scroll to position [1535, 0]
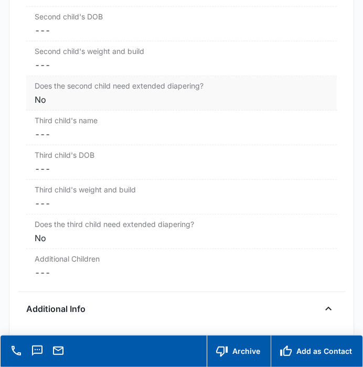
click at [83, 93] on div "No" at bounding box center [181, 99] width 293 height 13
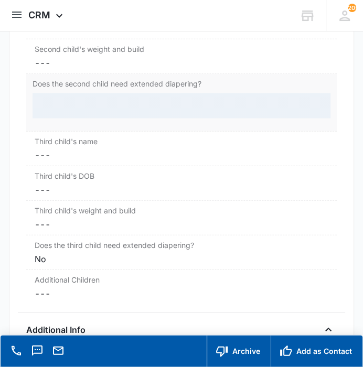
scroll to position [1492, 0]
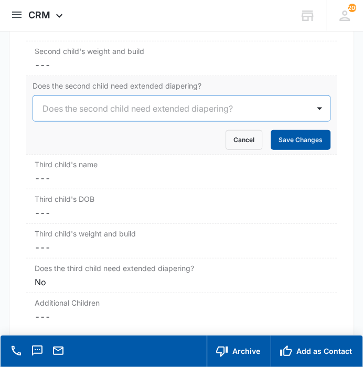
click at [298, 130] on button "Save Changes" at bounding box center [301, 140] width 60 height 20
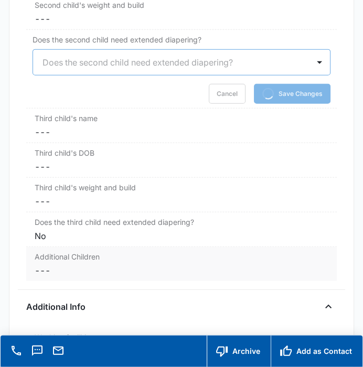
scroll to position [1608, 0]
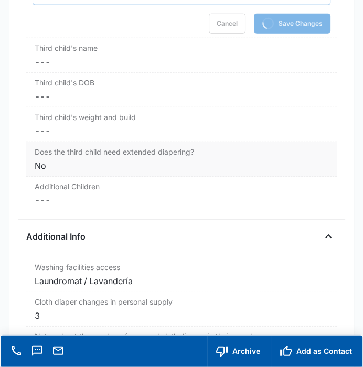
click at [98, 162] on div "No" at bounding box center [181, 165] width 293 height 13
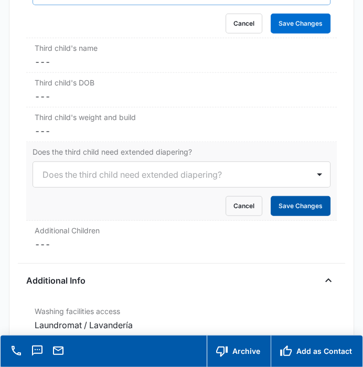
click at [301, 196] on button "Save Changes" at bounding box center [301, 206] width 60 height 20
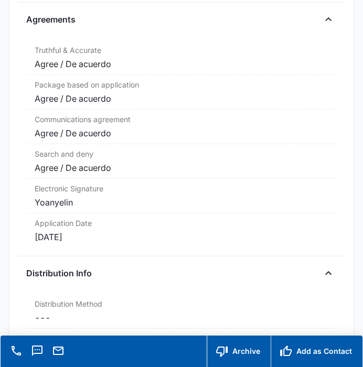
scroll to position [2209, 0]
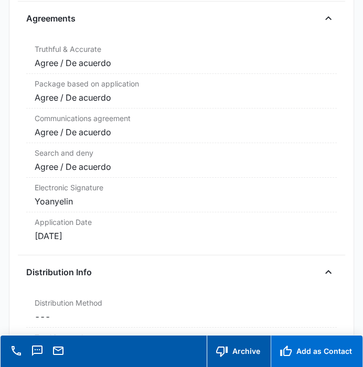
click at [312, 349] on button "Add as Contact" at bounding box center [317, 351] width 92 height 31
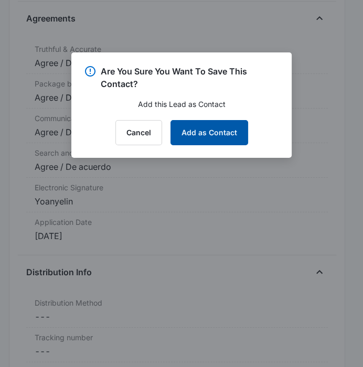
click at [223, 134] on button "Add as Contact" at bounding box center [209, 132] width 78 height 25
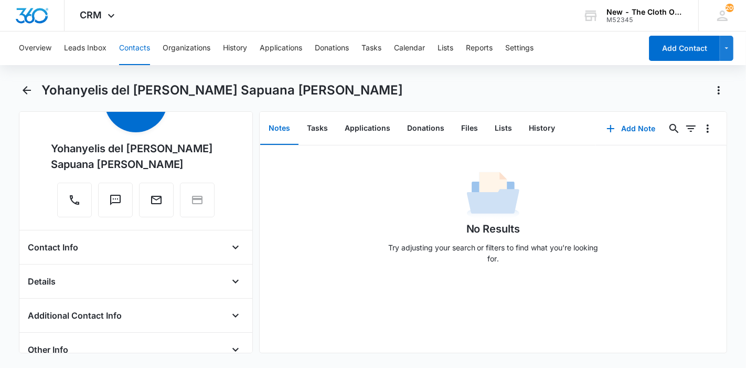
scroll to position [116, 0]
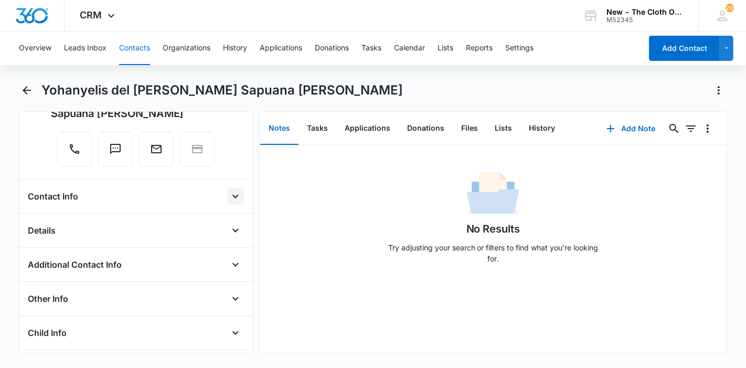
click at [229, 196] on icon "Open" at bounding box center [235, 196] width 13 height 13
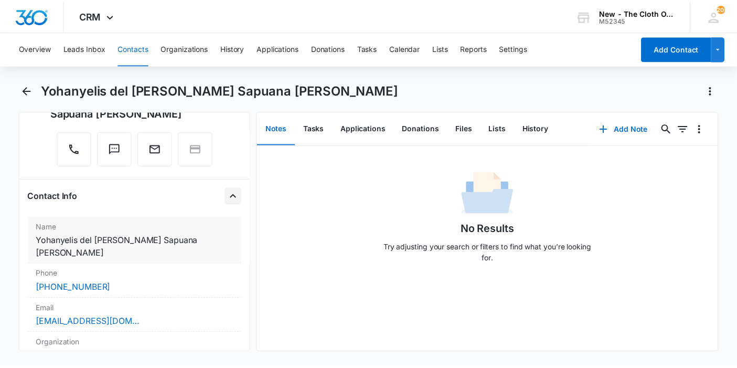
scroll to position [175, 0]
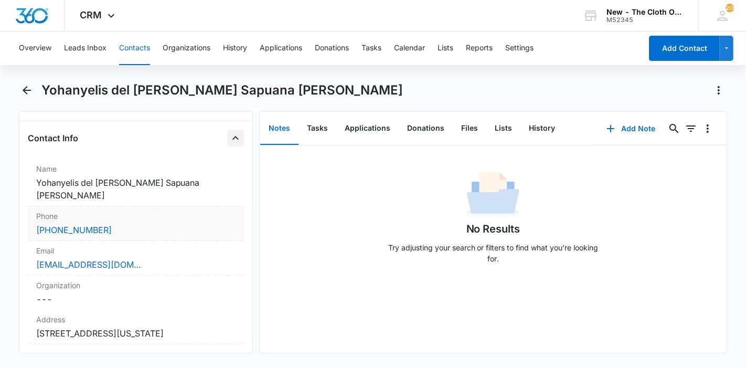
click at [134, 210] on label "Phone" at bounding box center [135, 215] width 199 height 11
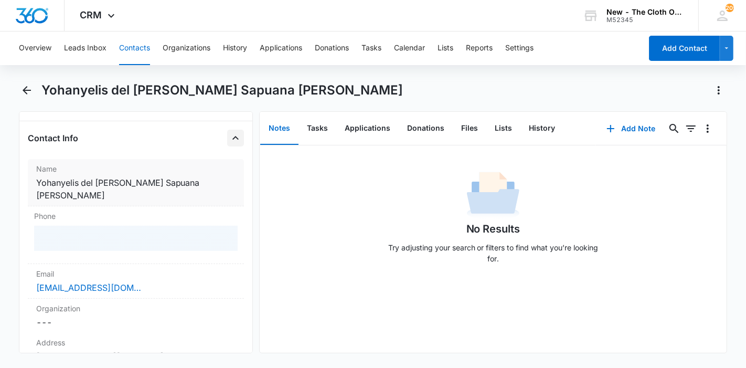
click at [133, 178] on dd "Cancel Save Changes Yohanyelis del [PERSON_NAME] Sapuana [PERSON_NAME]" at bounding box center [135, 188] width 199 height 25
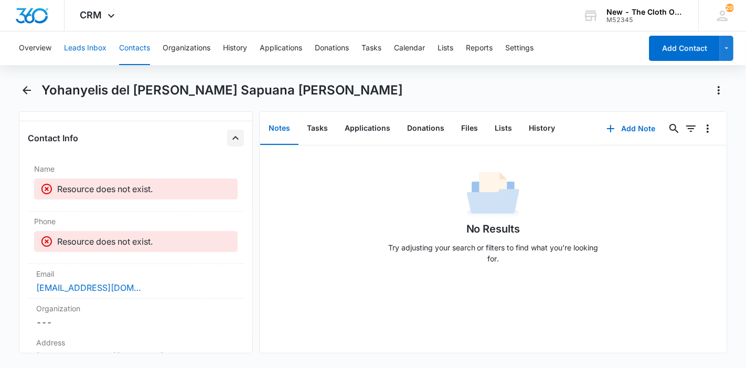
click at [70, 53] on button "Leads Inbox" at bounding box center [85, 48] width 42 height 34
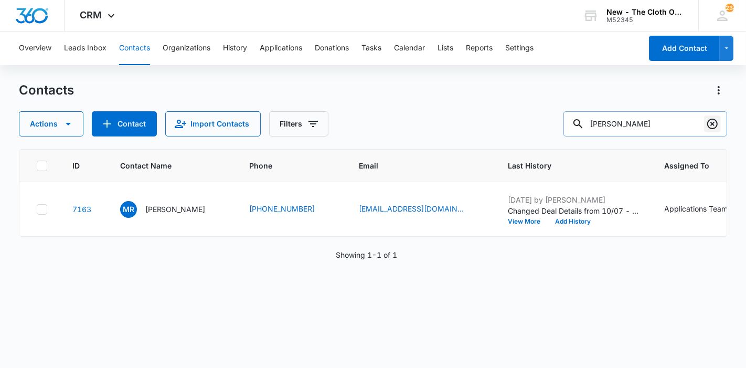
click at [709, 125] on icon "Clear" at bounding box center [712, 124] width 13 height 13
click at [678, 124] on input "text" at bounding box center [645, 123] width 164 height 25
paste input "[PERSON_NAME]"
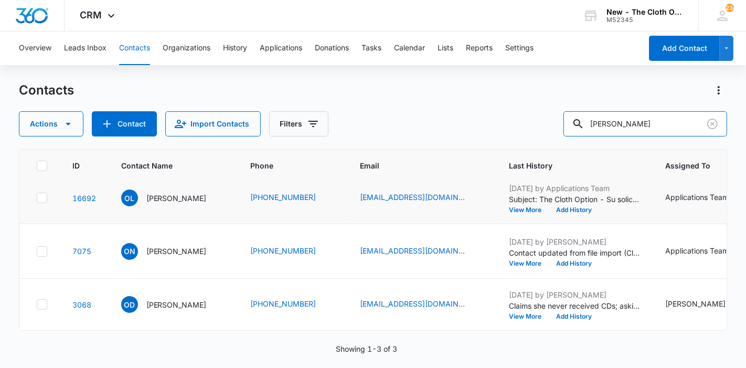
scroll to position [133, 0]
drag, startPoint x: 669, startPoint y: 114, endPoint x: 554, endPoint y: 105, distance: 115.3
click at [554, 105] on div "Contacts Actions Contact Import Contacts Filters [PERSON_NAME]" at bounding box center [373, 109] width 709 height 55
paste input "Yoanyelin"
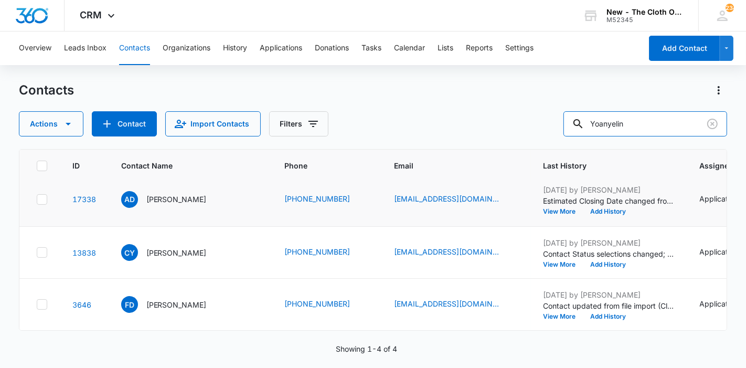
scroll to position [154, 0]
drag, startPoint x: 656, startPoint y: 130, endPoint x: 537, endPoint y: 124, distance: 119.2
click at [537, 124] on div "Actions Contact Import Contacts Filters Yoanyelin" at bounding box center [373, 123] width 709 height 25
paste input "[EMAIL_ADDRESS][DOMAIN_NAME]"
type input "[EMAIL_ADDRESS][DOMAIN_NAME]"
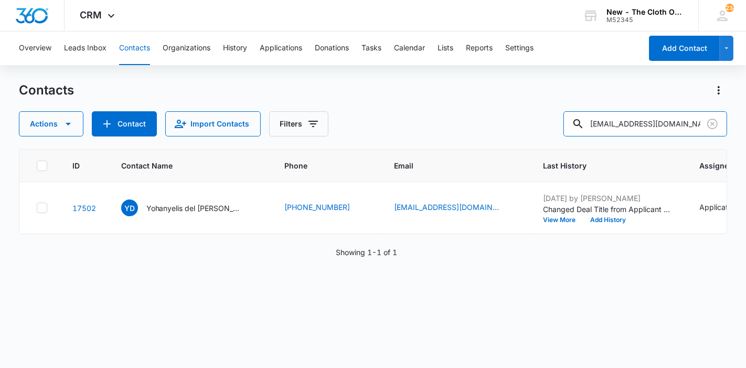
scroll to position [0, 0]
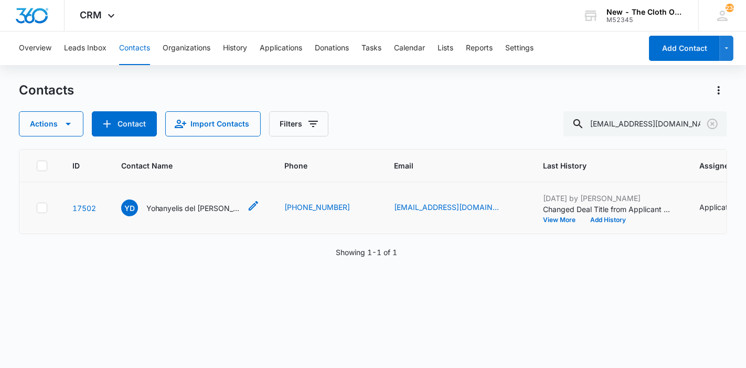
click at [186, 214] on p "Yohanyelis del [PERSON_NAME] Sapuana [PERSON_NAME]" at bounding box center [193, 207] width 94 height 11
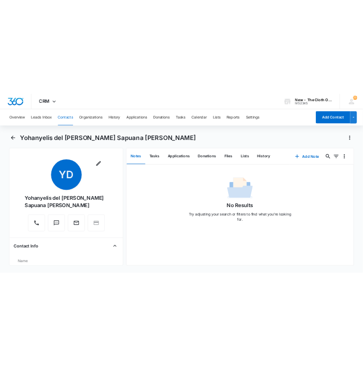
scroll to position [175, 0]
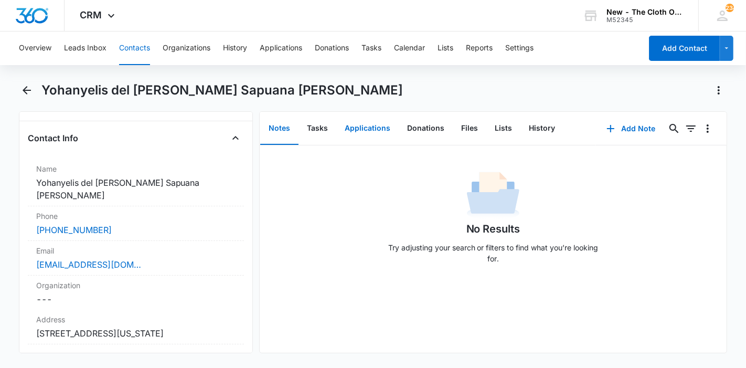
click at [378, 136] on button "Applications" at bounding box center [367, 128] width 62 height 33
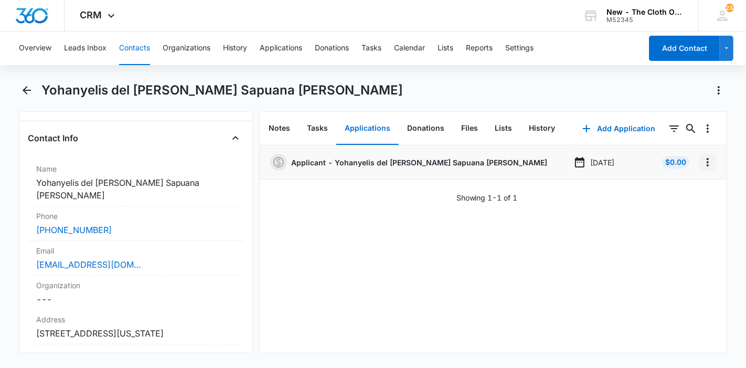
click at [701, 161] on icon "Overflow Menu" at bounding box center [707, 162] width 13 height 13
click at [677, 186] on button "Edit" at bounding box center [677, 192] width 60 height 16
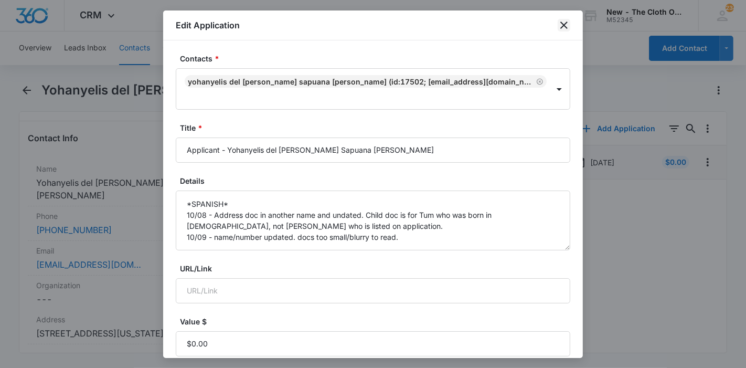
click at [563, 19] on icon "close" at bounding box center [564, 25] width 13 height 13
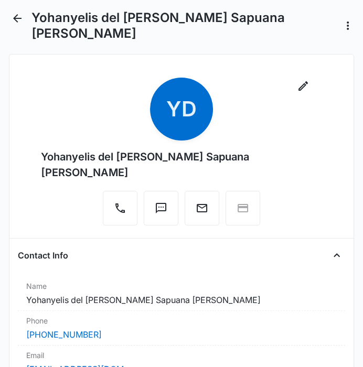
scroll to position [58, 0]
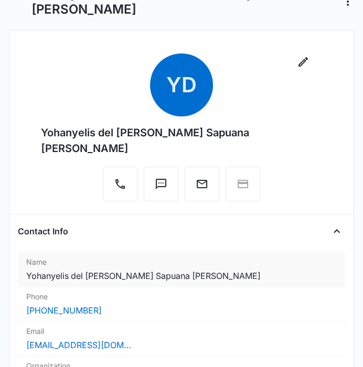
click at [127, 270] on dd "Cancel Save Changes Yohanyelis del [PERSON_NAME] Sapuana [PERSON_NAME]" at bounding box center [181, 276] width 310 height 13
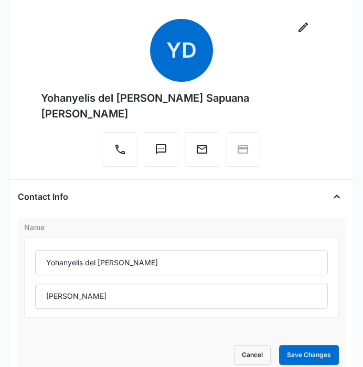
scroll to position [116, 0]
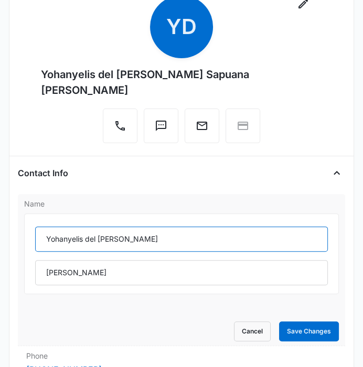
drag, startPoint x: 139, startPoint y: 214, endPoint x: 38, endPoint y: 214, distance: 100.7
click at [38, 227] on input "Yohanyelis del [PERSON_NAME]" at bounding box center [181, 239] width 292 height 25
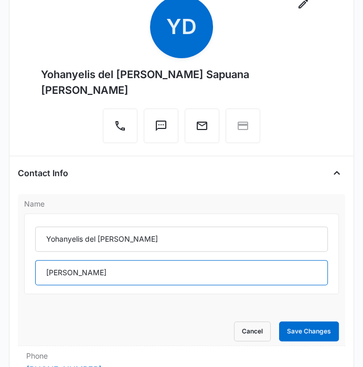
click at [111, 260] on input "[PERSON_NAME]" at bounding box center [181, 272] width 292 height 25
drag, startPoint x: 116, startPoint y: 243, endPoint x: 16, endPoint y: 244, distance: 100.2
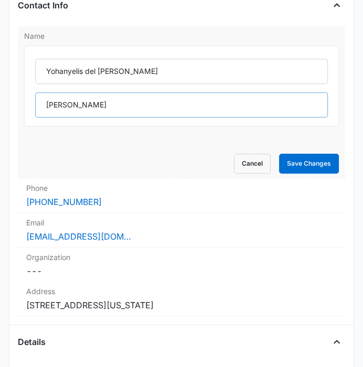
scroll to position [291, 0]
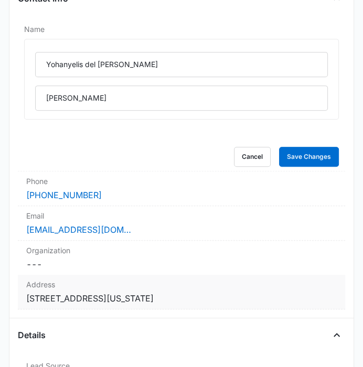
click at [166, 292] on dd "Cancel Save Changes [STREET_ADDRESS][US_STATE]" at bounding box center [181, 298] width 310 height 13
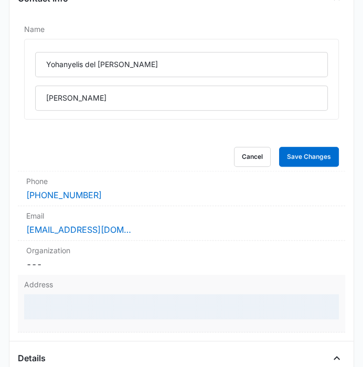
scroll to position [349, 0]
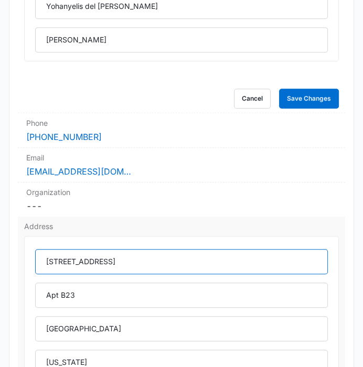
drag, startPoint x: 129, startPoint y: 228, endPoint x: 34, endPoint y: 231, distance: 94.5
click at [34, 236] on div "[STREET_ADDRESS][US_STATE]" at bounding box center [181, 343] width 314 height 215
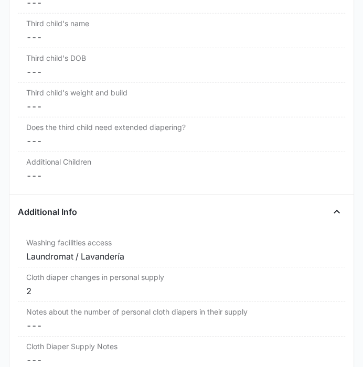
scroll to position [2040, 0]
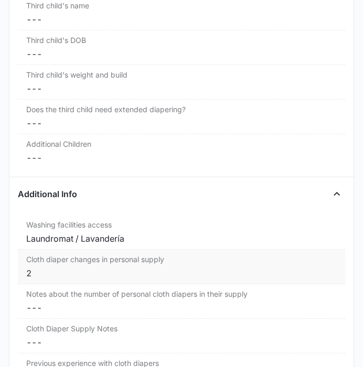
click at [73, 267] on div "2" at bounding box center [181, 273] width 310 height 13
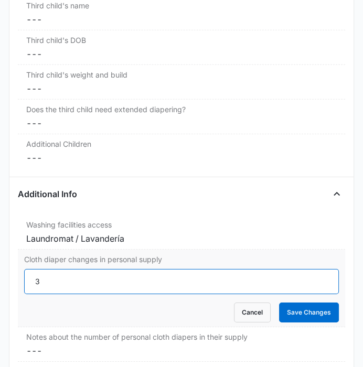
type input "3"
click at [314, 269] on input "3" at bounding box center [181, 281] width 314 height 25
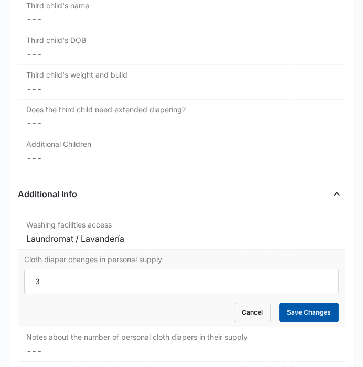
drag, startPoint x: 310, startPoint y: 276, endPoint x: 293, endPoint y: 274, distance: 17.0
click at [310, 303] on button "Save Changes" at bounding box center [309, 313] width 60 height 20
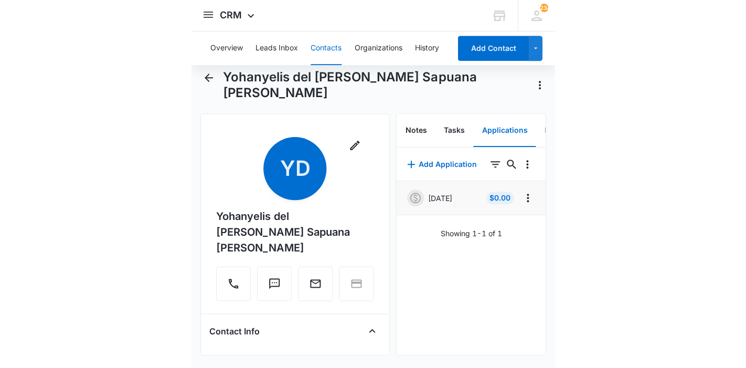
scroll to position [0, 0]
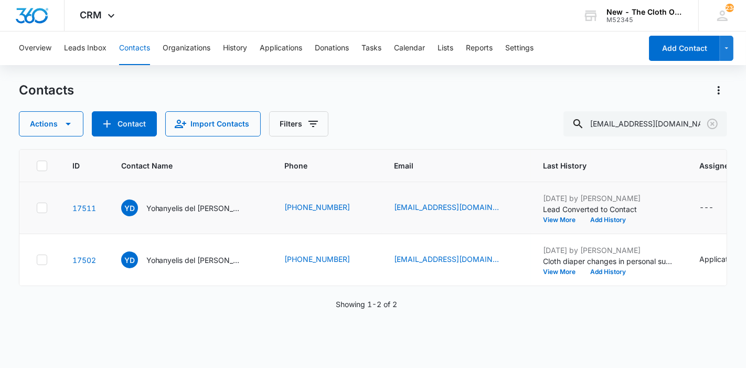
click at [42, 212] on icon at bounding box center [41, 207] width 9 height 9
click at [37, 208] on input "checkbox" at bounding box center [36, 208] width 1 height 1
click at [46, 264] on icon at bounding box center [41, 259] width 9 height 9
click at [37, 260] on input "checkbox" at bounding box center [36, 260] width 1 height 1
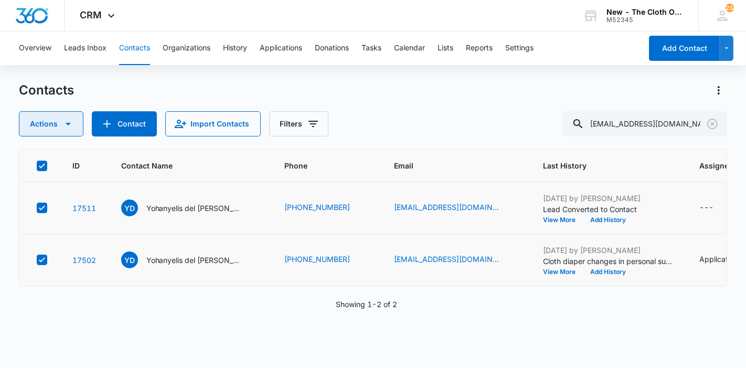
click at [54, 126] on button "Actions" at bounding box center [51, 123] width 65 height 25
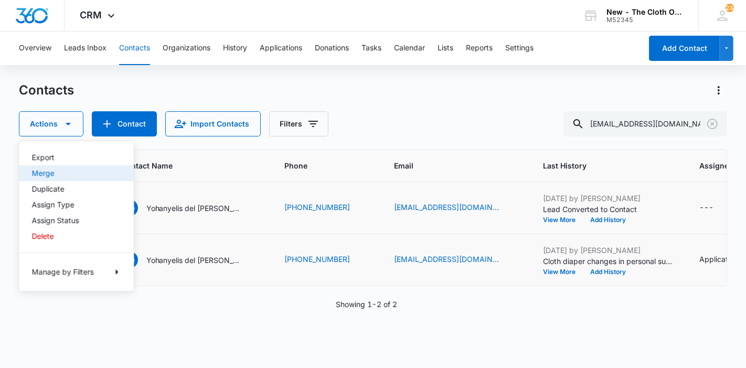
click at [60, 170] on div "Merge" at bounding box center [70, 172] width 77 height 7
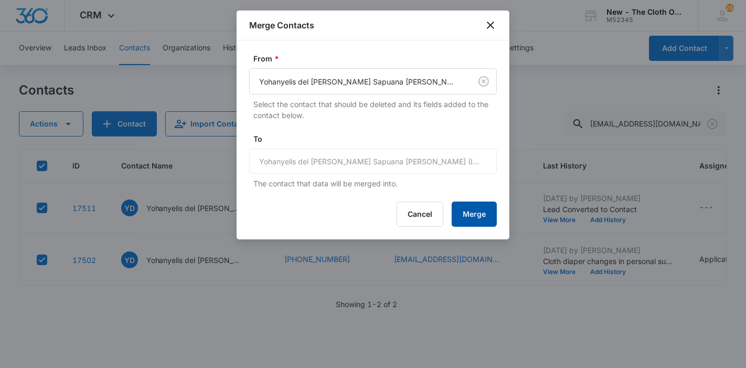
click at [472, 205] on button "Merge" at bounding box center [474, 213] width 45 height 25
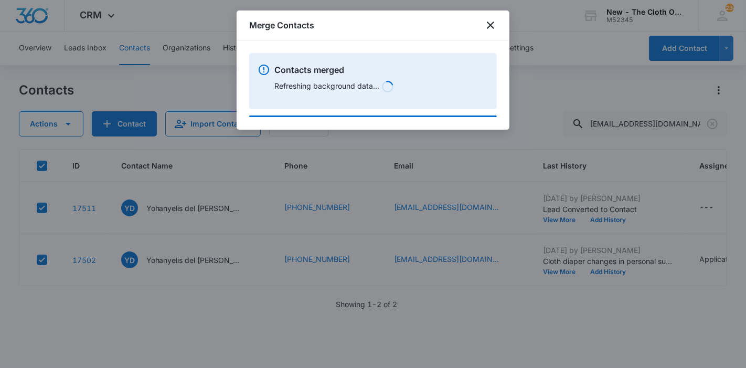
click at [472, 205] on div at bounding box center [373, 184] width 746 height 368
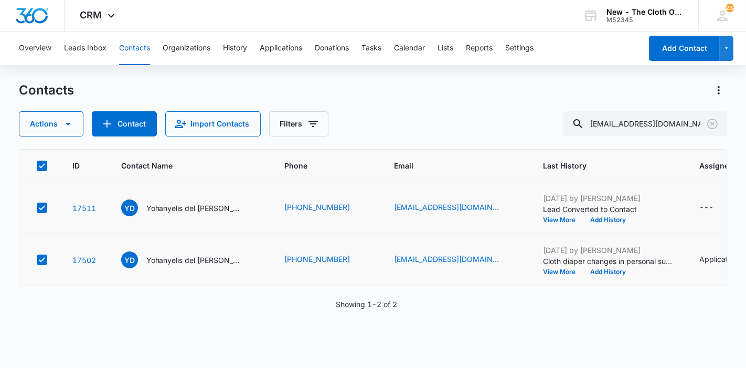
scroll to position [0, 0]
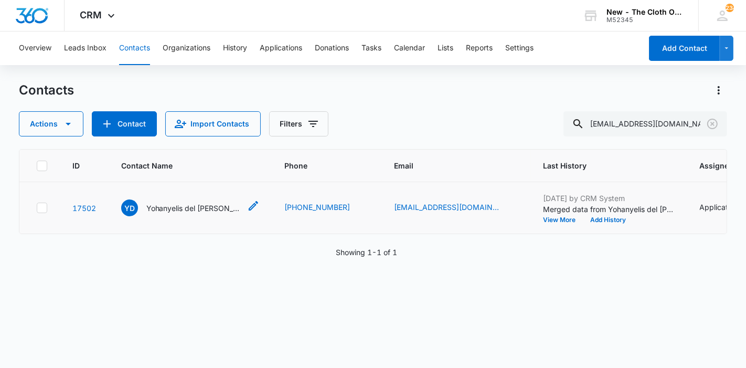
click at [183, 216] on div "Yd Yohanyelis del [PERSON_NAME] Sapuana [PERSON_NAME]" at bounding box center [181, 207] width 120 height 17
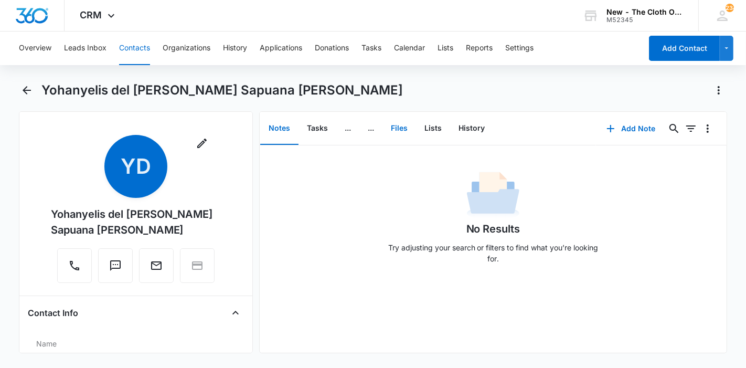
click at [401, 124] on button "Files" at bounding box center [399, 128] width 34 height 33
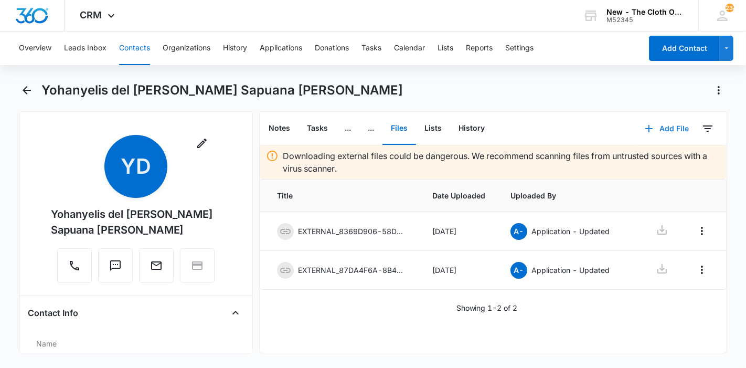
click at [654, 133] on button "Add File" at bounding box center [666, 128] width 65 height 25
click at [646, 158] on div "Upload Files" at bounding box center [653, 161] width 42 height 7
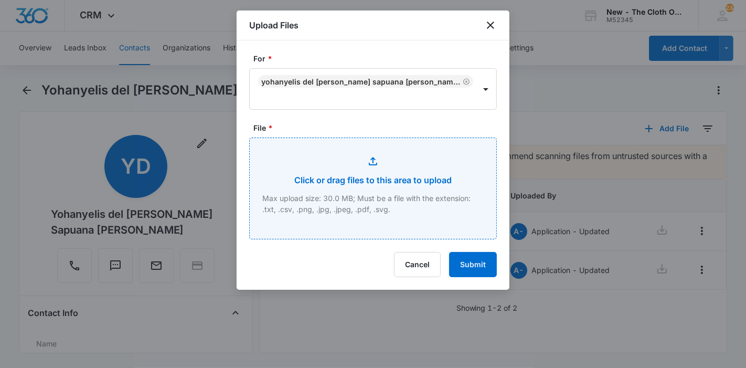
click at [355, 203] on input "File *" at bounding box center [373, 188] width 247 height 101
type input "C:\fakepath\EXTERNAL_image-68e812bbf360d3.25916716.jpg"
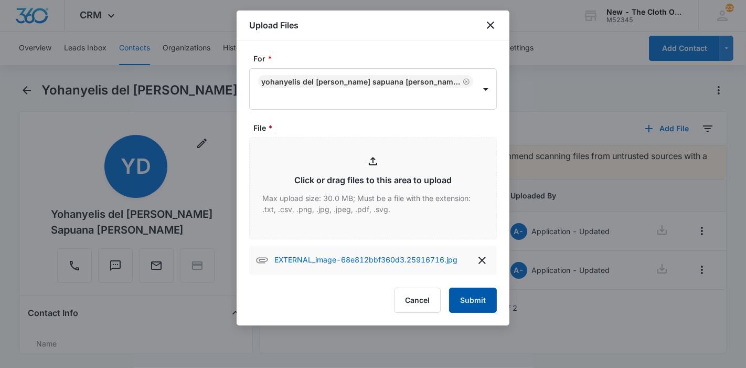
click at [459, 297] on button "Submit" at bounding box center [473, 299] width 48 height 25
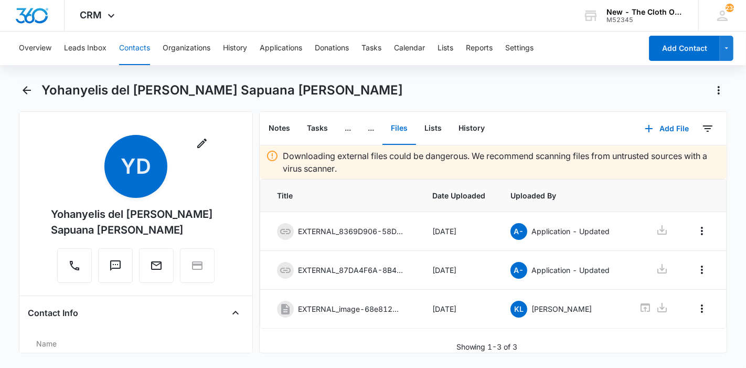
scroll to position [116, 0]
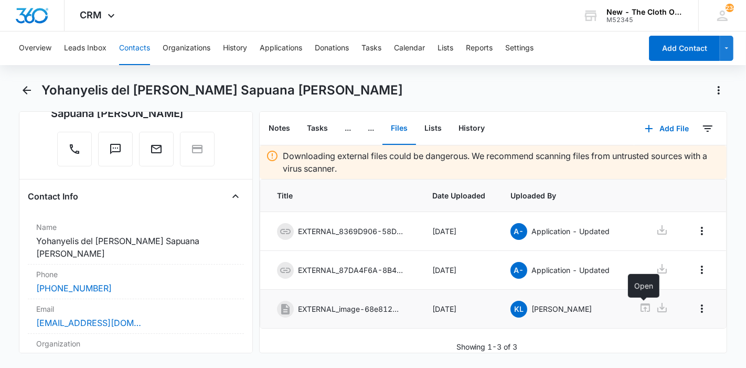
click at [643, 312] on icon at bounding box center [645, 307] width 13 height 13
click at [134, 239] on dd "Cancel Save Changes Yohanyelis del [PERSON_NAME] Sapuana [PERSON_NAME]" at bounding box center [135, 246] width 199 height 25
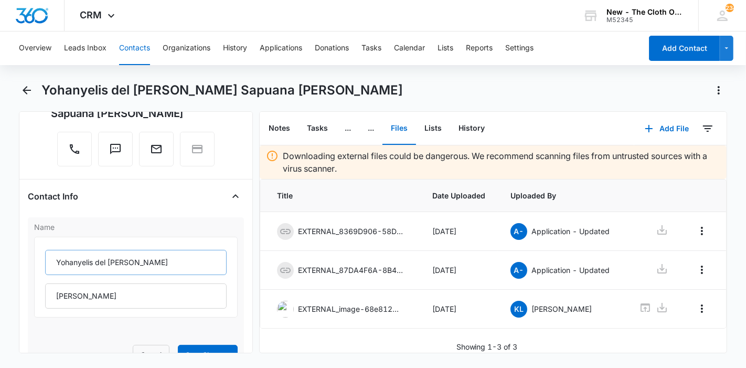
scroll to position [175, 0]
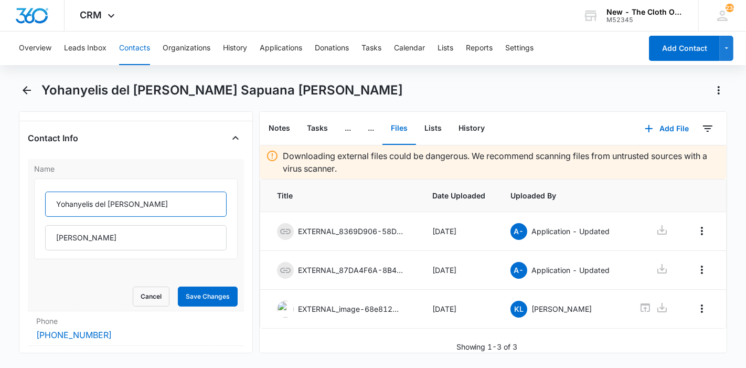
click at [91, 207] on input "Yohanyelis del [PERSON_NAME]" at bounding box center [136, 203] width 182 height 25
type input "Yohanyelin del [PERSON_NAME]"
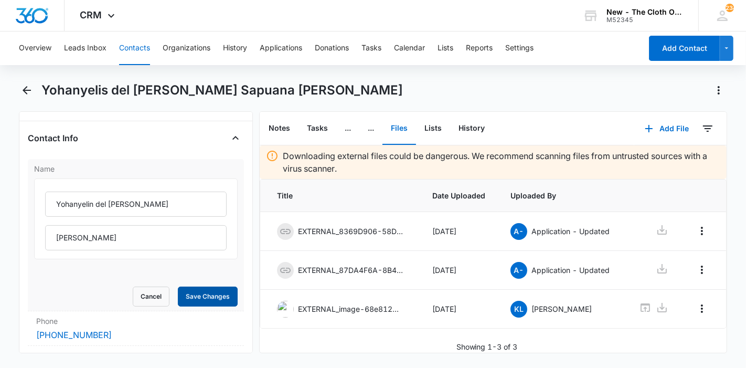
click at [197, 293] on button "Save Changes" at bounding box center [208, 296] width 60 height 20
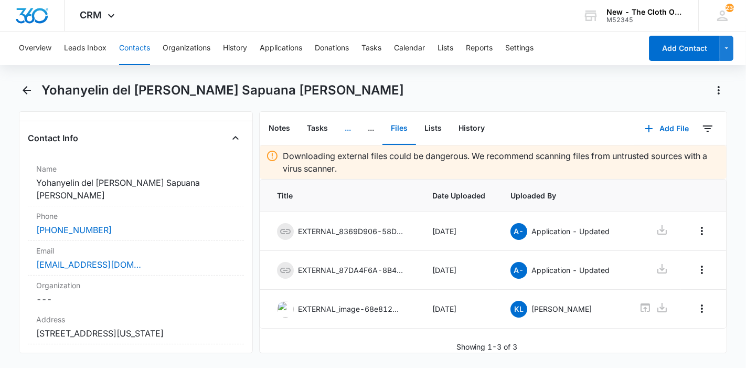
click at [341, 128] on button "..." at bounding box center [347, 128] width 23 height 33
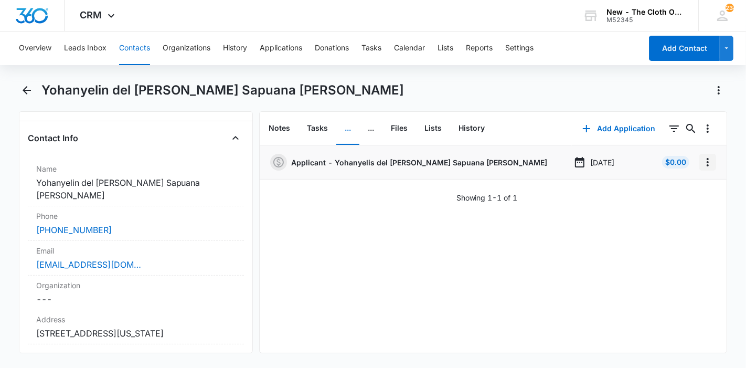
click at [707, 165] on icon "Overflow Menu" at bounding box center [708, 162] width 2 height 8
click at [665, 191] on div "Edit" at bounding box center [671, 191] width 22 height 7
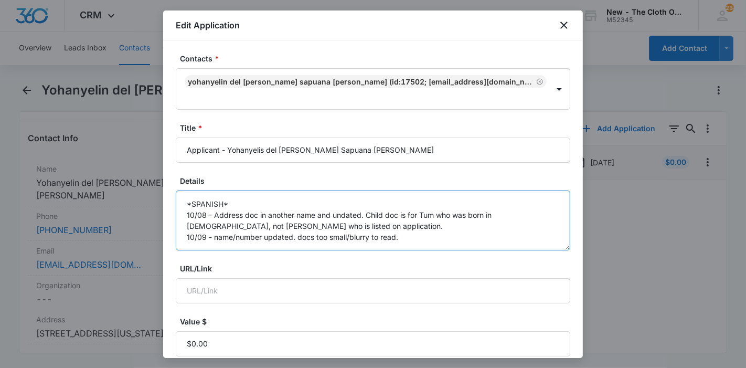
click at [445, 222] on textarea "*SPANISH* 10/08 - Address doc in another name and undated. Child doc is for Tum…" at bounding box center [373, 220] width 394 height 60
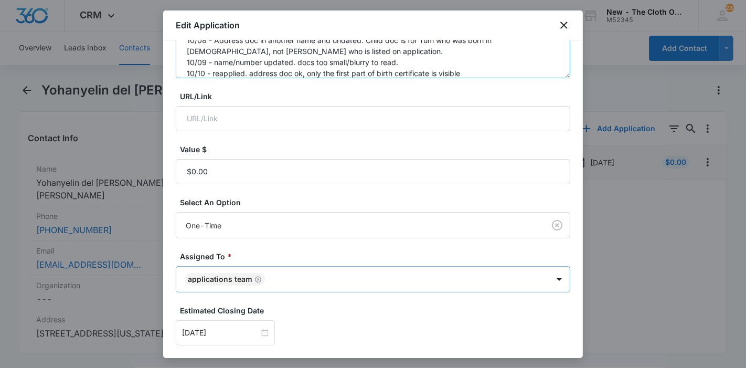
scroll to position [247, 0]
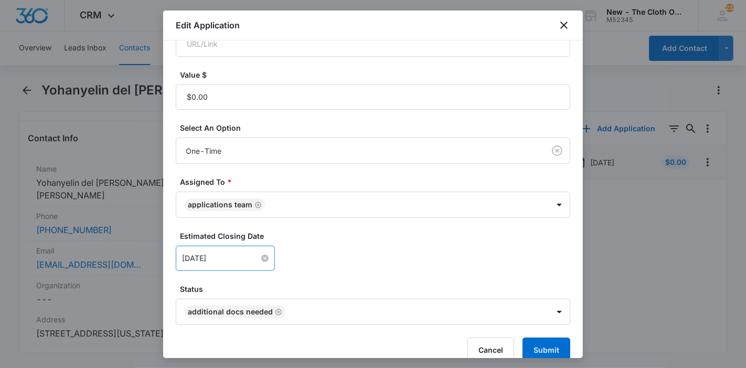
type textarea "*SPANISH* 10/08 - Address doc in another name and undated. Child doc is for Tum…"
click at [230, 252] on input "[DATE]" at bounding box center [220, 258] width 77 height 12
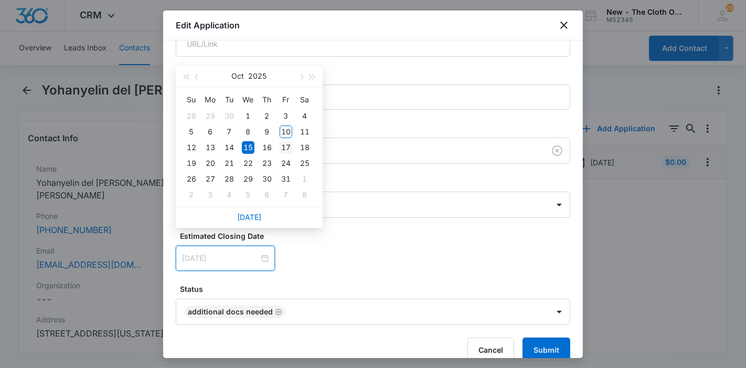
type input "[DATE]"
click at [286, 141] on div "17" at bounding box center [286, 147] width 13 height 13
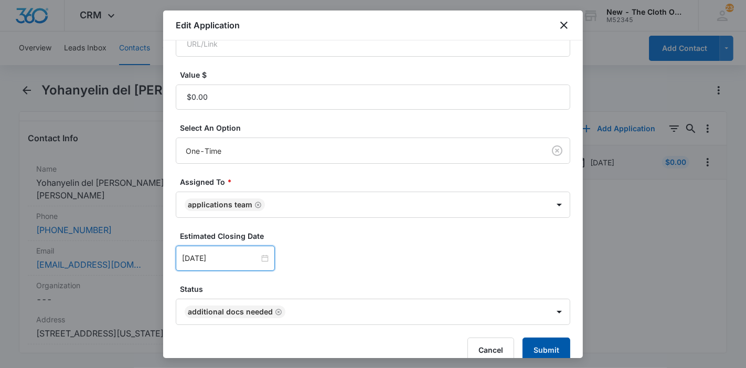
click at [534, 337] on button "Submit" at bounding box center [546, 349] width 48 height 25
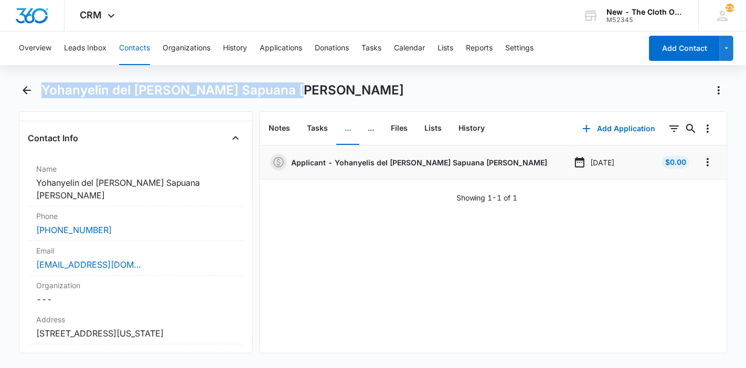
drag, startPoint x: 309, startPoint y: 94, endPoint x: 44, endPoint y: 100, distance: 265.0
click at [44, 100] on div "Yohanyelin del [PERSON_NAME] Sapuana [PERSON_NAME]" at bounding box center [373, 96] width 709 height 29
copy h1 "Yohanyelin del [PERSON_NAME] Sapuana [PERSON_NAME]"
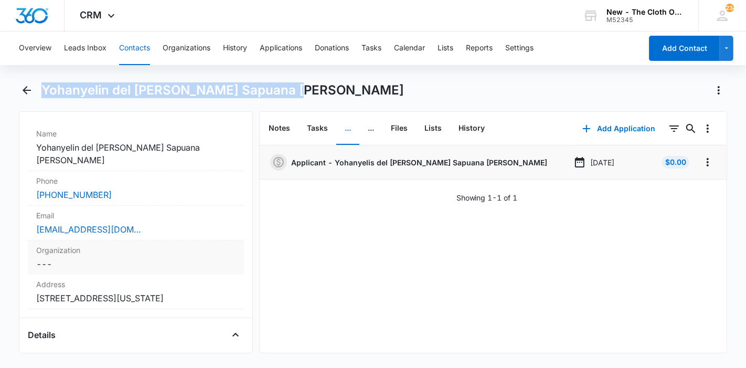
scroll to position [233, 0]
